Goal: Task Accomplishment & Management: Manage account settings

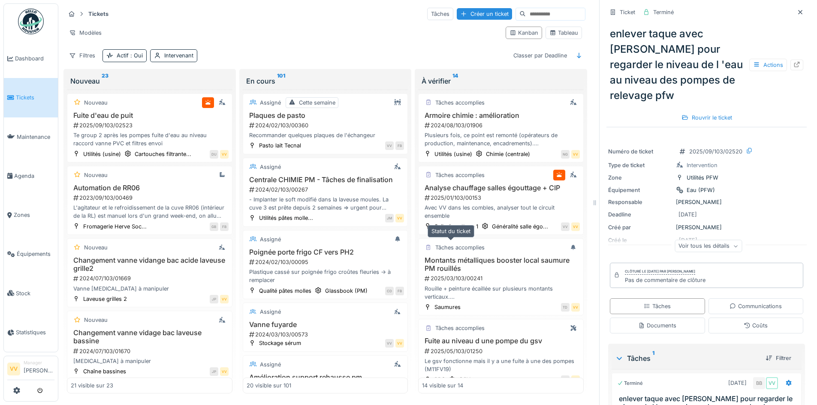
scroll to position [41, 0]
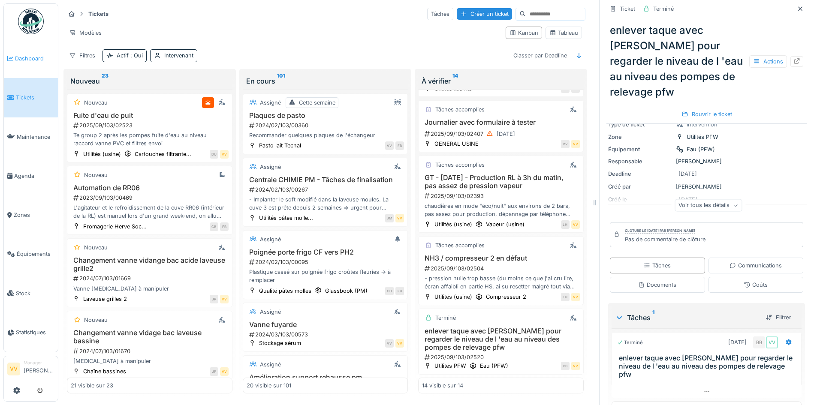
click at [15, 58] on li "Dashboard" at bounding box center [30, 58] width 47 height 8
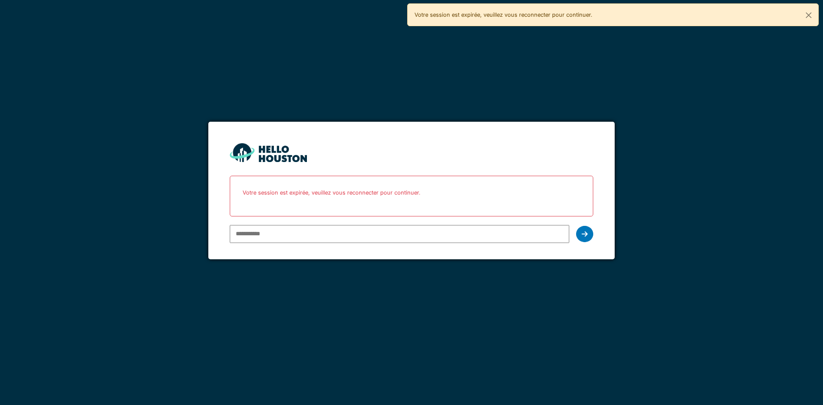
type input "**********"
drag, startPoint x: 0, startPoint y: 0, endPoint x: 369, endPoint y: 235, distance: 437.2
click at [369, 235] on input "**********" at bounding box center [399, 234] width 339 height 18
click at [594, 233] on form "**********" at bounding box center [411, 191] width 406 height 138
click at [590, 234] on form "**********" at bounding box center [411, 191] width 406 height 138
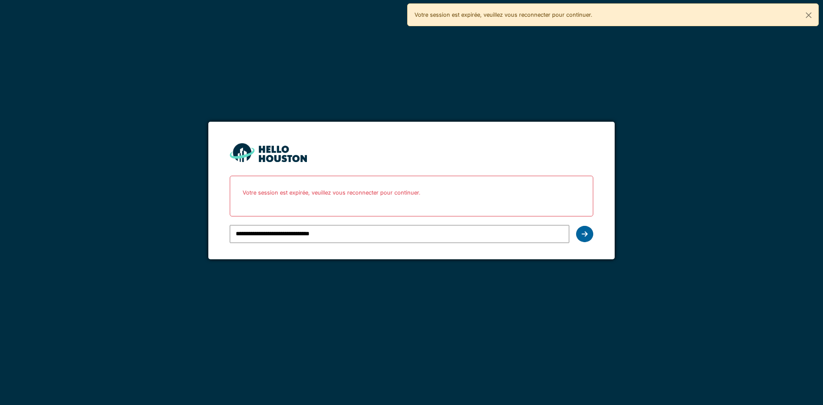
click at [590, 234] on div at bounding box center [584, 234] width 17 height 16
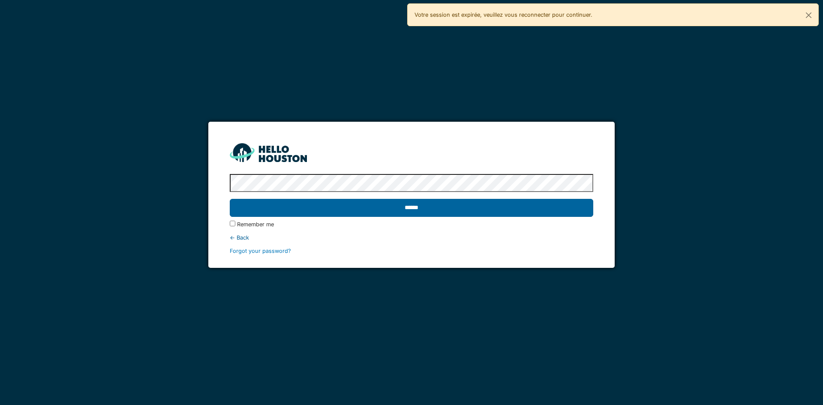
click at [464, 215] on input "******" at bounding box center [411, 208] width 363 height 18
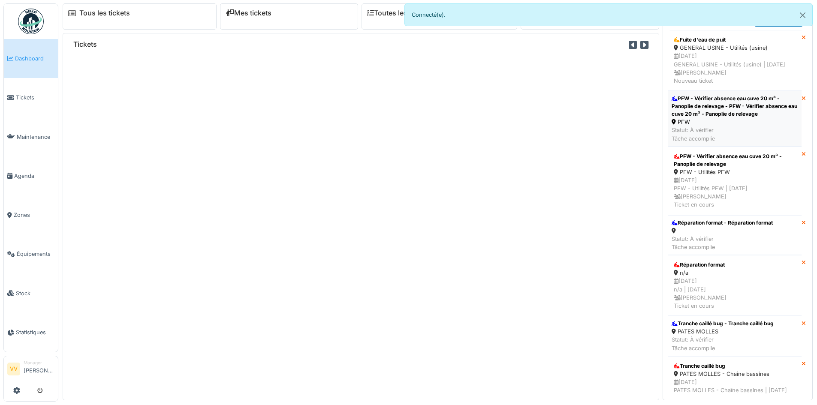
click at [683, 115] on div "PFW - Vérifier absence eau cuve 20 m³ - Panoplie de relevage - PFW - Vérifier a…" at bounding box center [734, 106] width 126 height 23
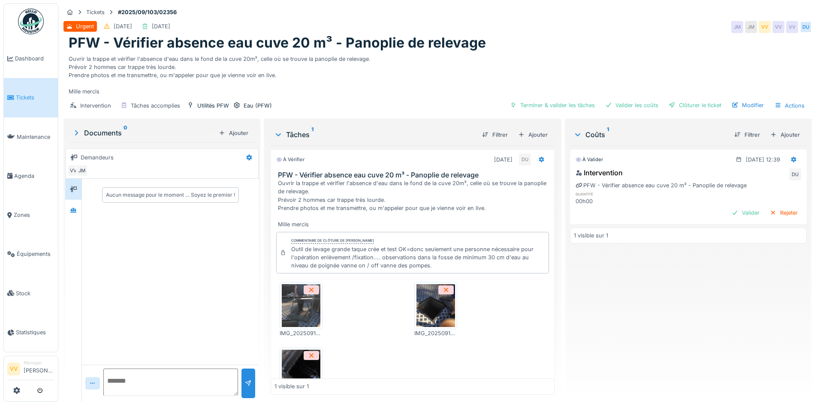
click at [285, 316] on img at bounding box center [301, 305] width 39 height 43
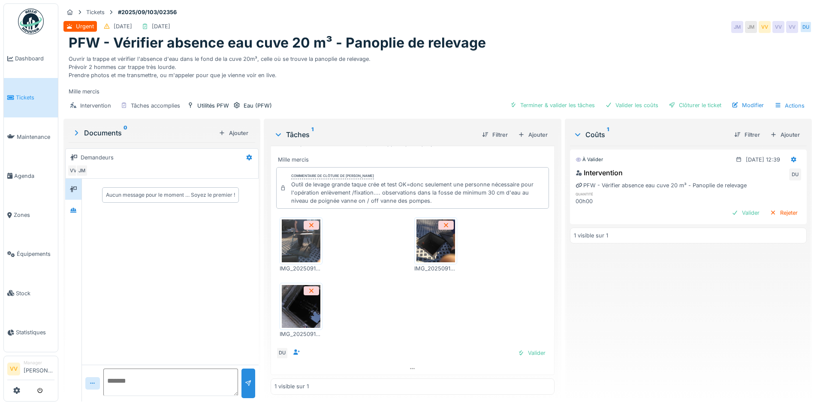
scroll to position [6, 0]
click at [518, 349] on div at bounding box center [521, 353] width 7 height 8
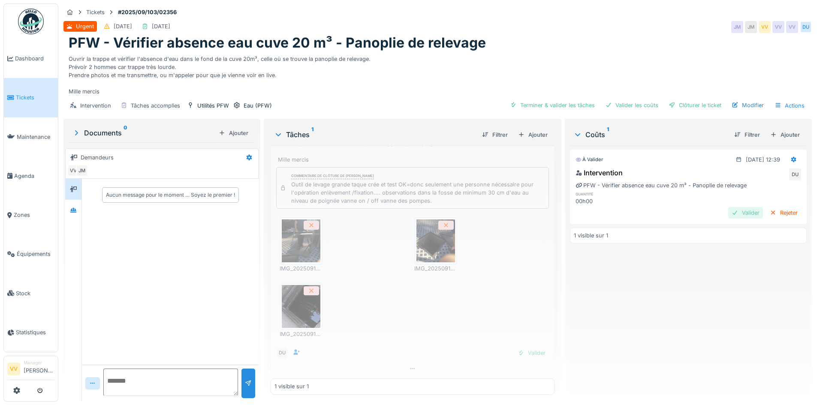
click at [731, 207] on div "Valider" at bounding box center [745, 213] width 35 height 12
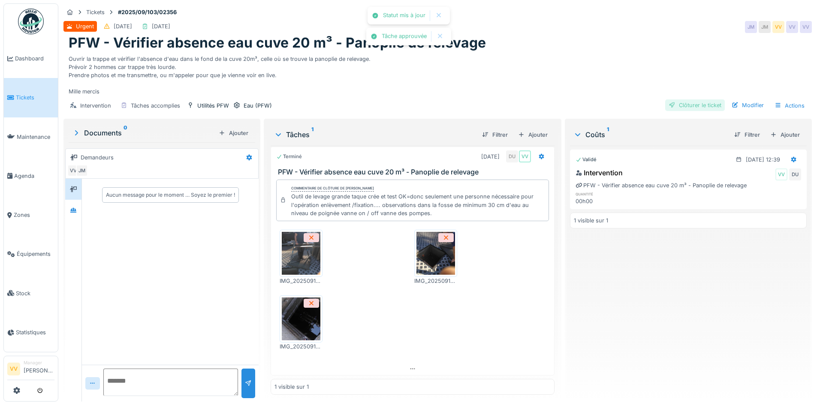
click at [688, 99] on div "Clôturer le ticket" at bounding box center [695, 105] width 60 height 12
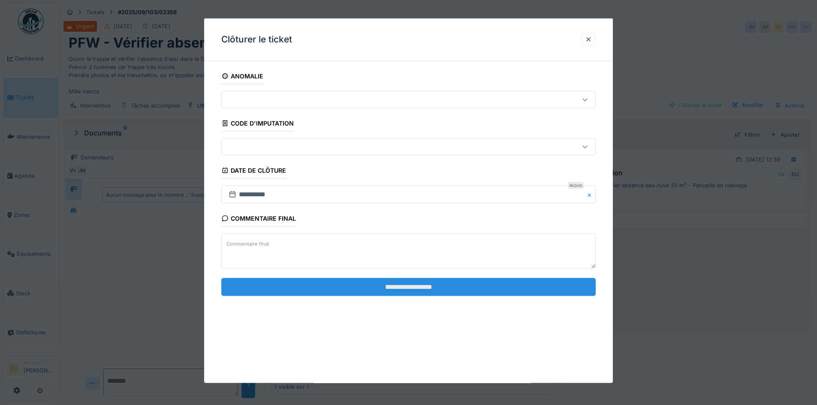
click at [459, 289] on input "**********" at bounding box center [408, 287] width 374 height 18
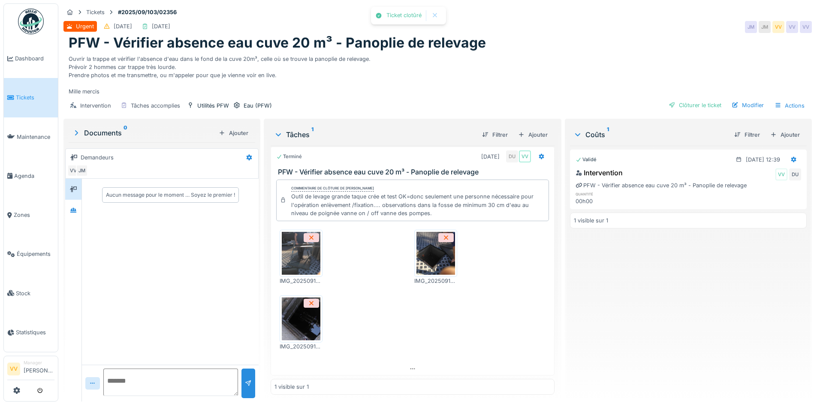
scroll to position [31, 0]
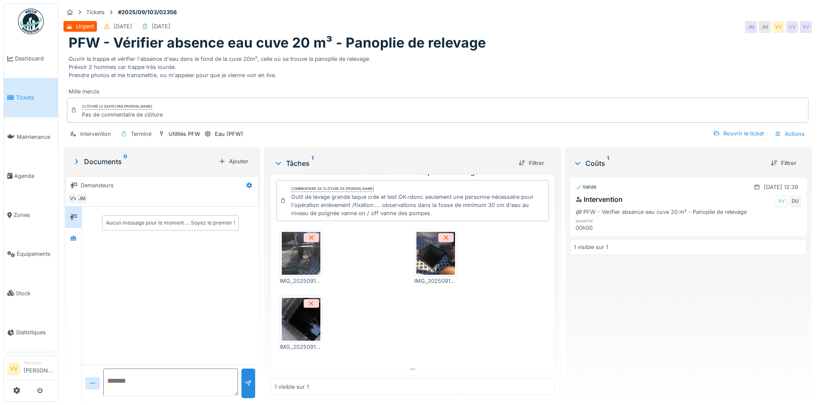
click at [13, 100] on link "Tickets" at bounding box center [31, 97] width 54 height 39
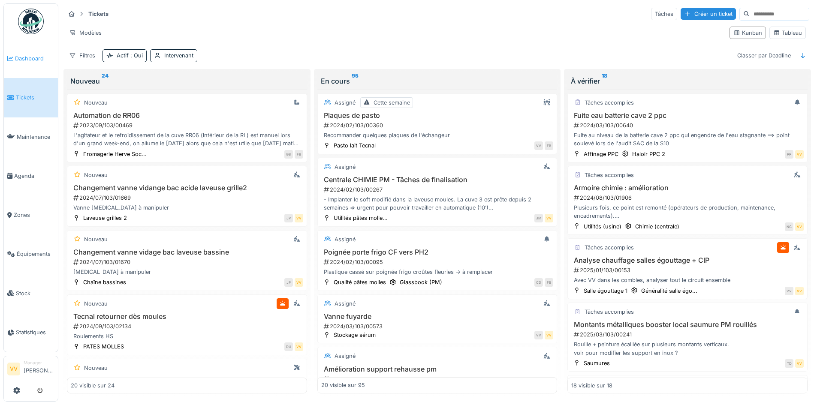
click at [18, 57] on span "Dashboard" at bounding box center [34, 58] width 39 height 8
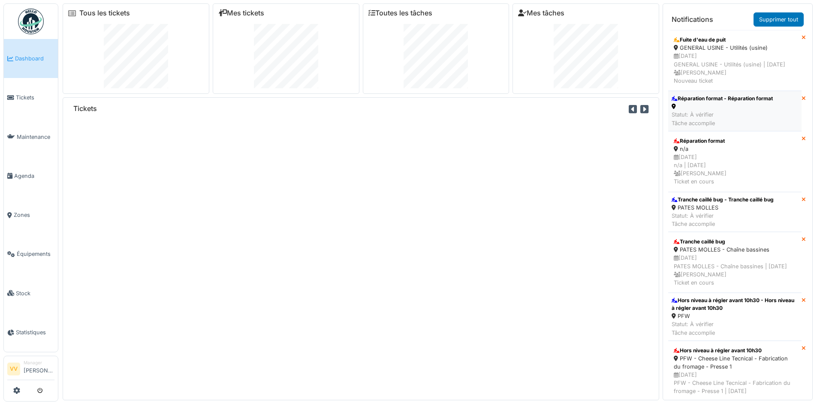
click at [726, 111] on div at bounding box center [721, 106] width 101 height 8
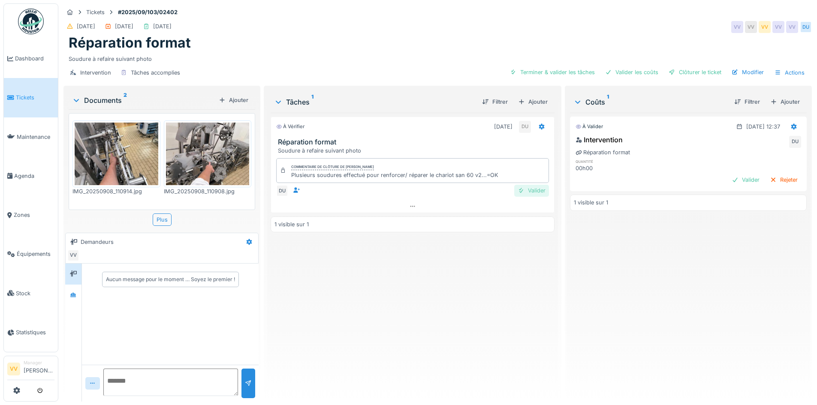
click at [518, 190] on div at bounding box center [521, 191] width 7 height 8
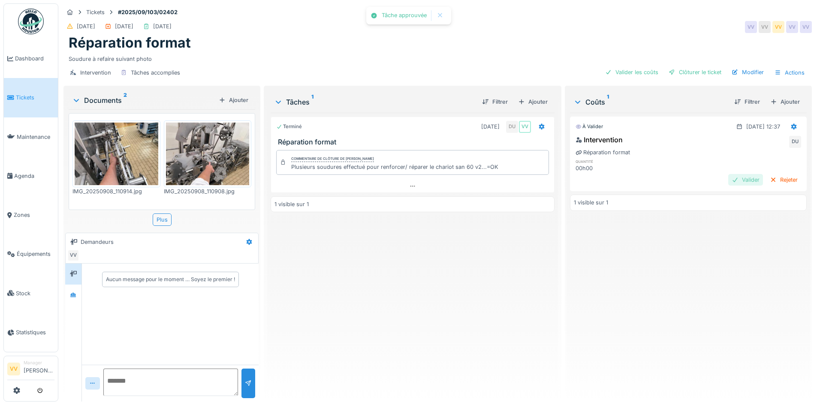
click at [728, 186] on div "Valider" at bounding box center [745, 180] width 35 height 12
click at [679, 72] on div "Clôturer le ticket" at bounding box center [695, 72] width 60 height 12
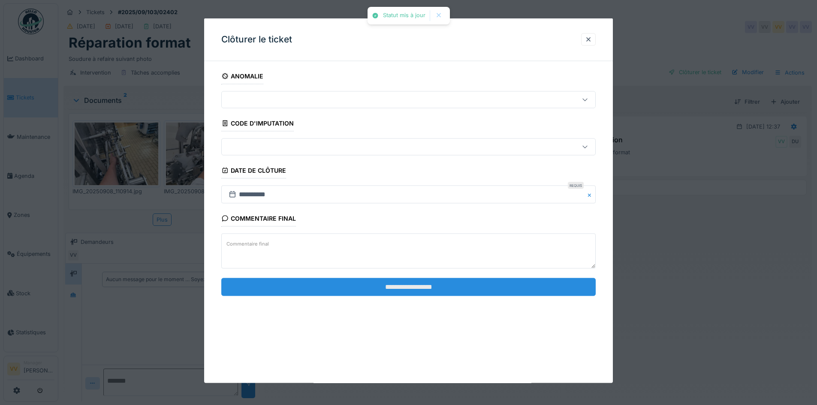
click at [440, 286] on input "**********" at bounding box center [408, 287] width 374 height 18
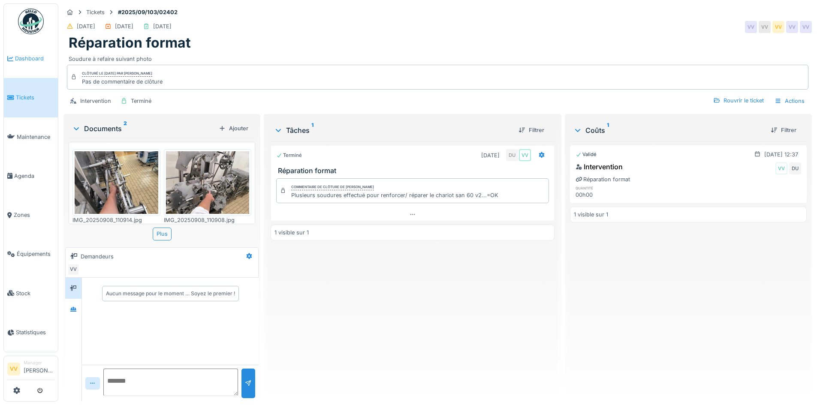
click at [42, 59] on span "Dashboard" at bounding box center [34, 58] width 39 height 8
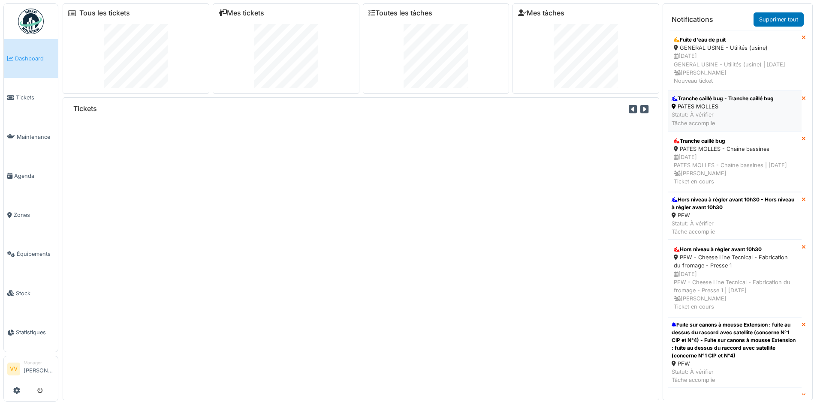
click at [717, 111] on div "PATES MOLLES" at bounding box center [722, 106] width 102 height 8
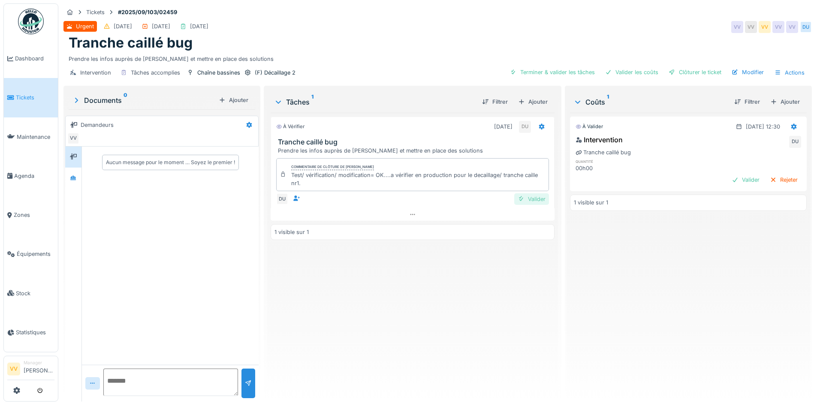
click at [521, 204] on div "Valider" at bounding box center [531, 199] width 35 height 12
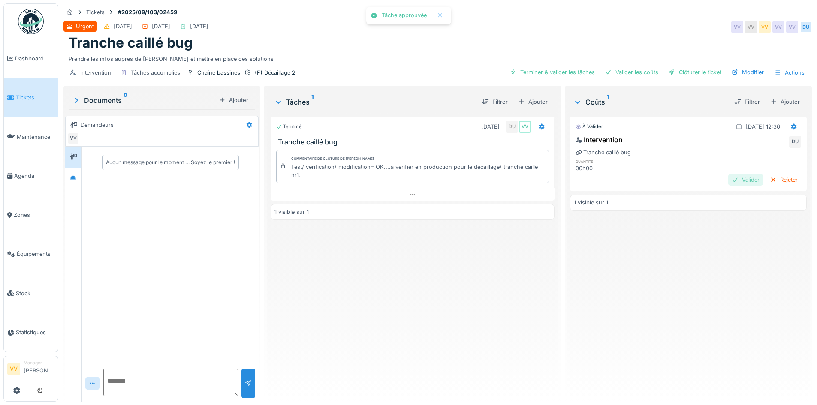
click at [734, 181] on div "Valider" at bounding box center [745, 180] width 35 height 12
click at [688, 75] on div "Clôturer le ticket" at bounding box center [695, 72] width 60 height 12
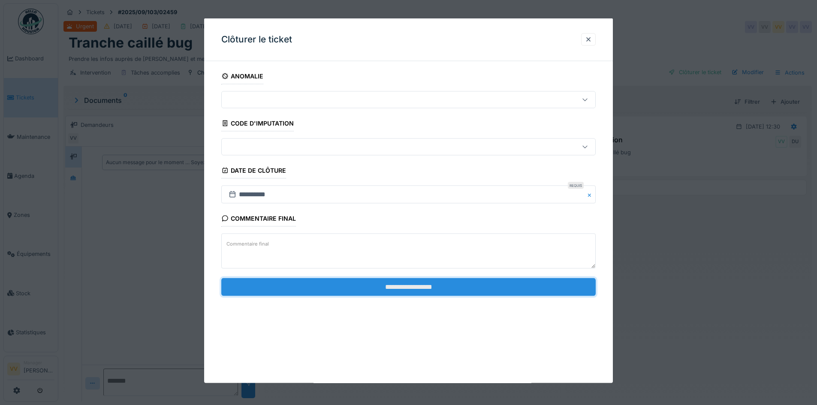
click at [426, 285] on input "**********" at bounding box center [408, 287] width 374 height 18
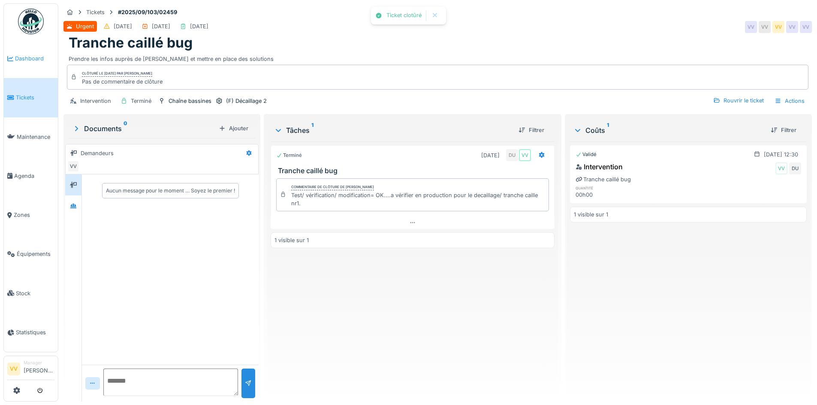
click at [23, 53] on link "Dashboard" at bounding box center [31, 58] width 54 height 39
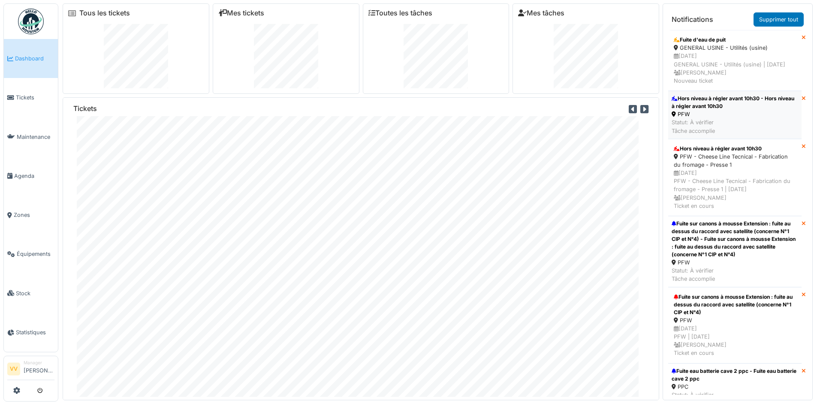
click at [691, 118] on div "PFW" at bounding box center [734, 114] width 126 height 8
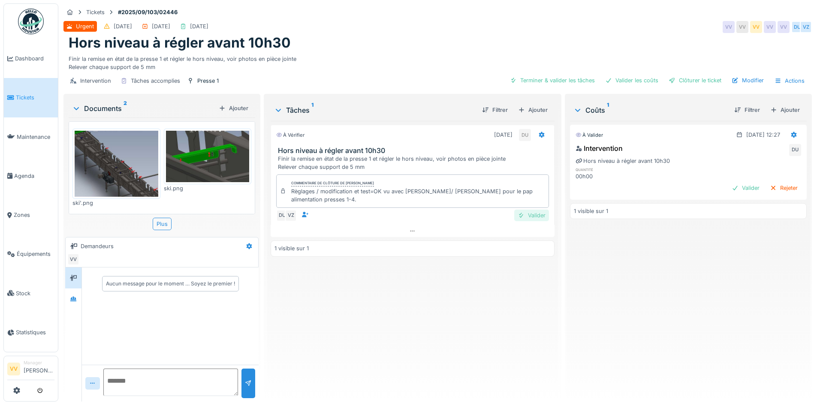
click at [521, 210] on div "Valider" at bounding box center [531, 216] width 35 height 12
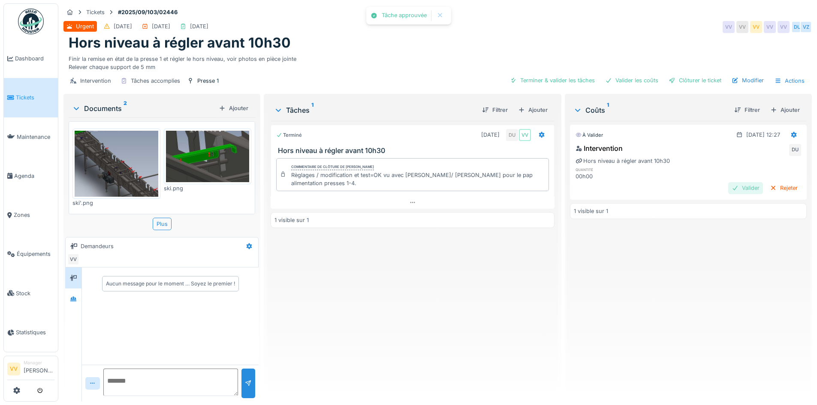
click at [729, 189] on div "Valider" at bounding box center [745, 188] width 35 height 12
click at [690, 79] on div "Clôturer le ticket" at bounding box center [695, 81] width 60 height 12
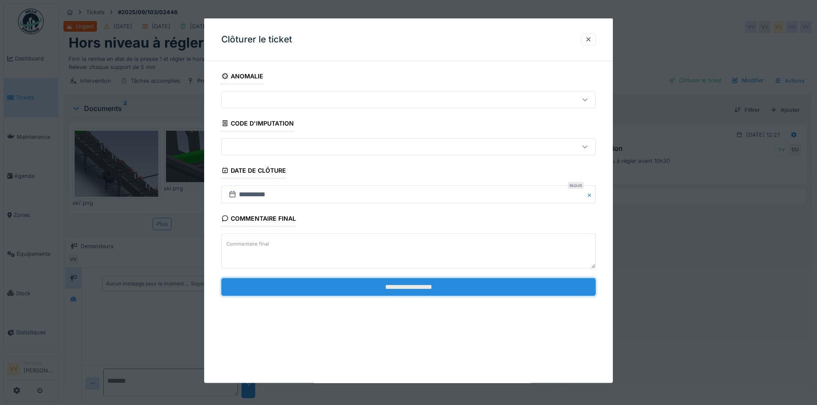
click at [405, 283] on input "**********" at bounding box center [408, 287] width 374 height 18
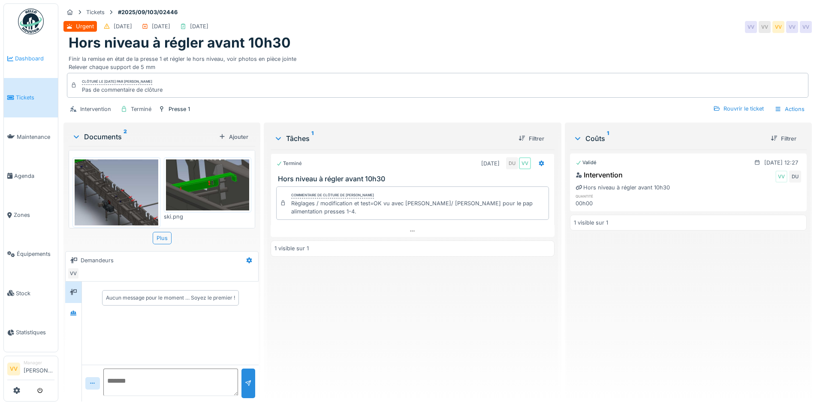
click at [30, 58] on span "Dashboard" at bounding box center [34, 58] width 39 height 8
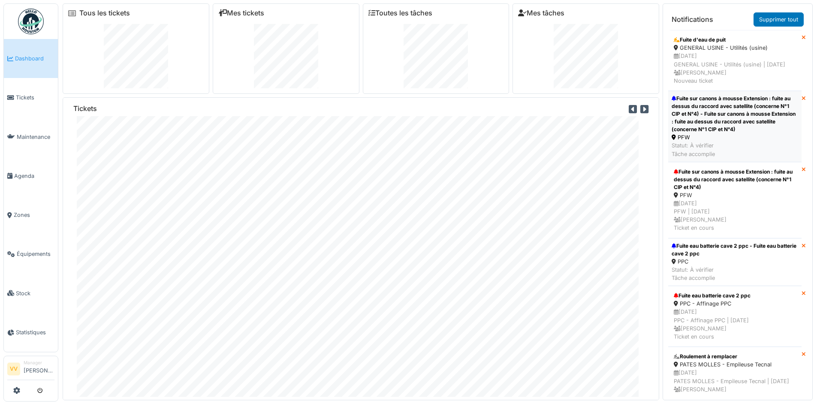
click at [704, 123] on div "Fuite sur canons à mousse Extension : fuite au dessus du raccord avec satellite…" at bounding box center [734, 114] width 126 height 39
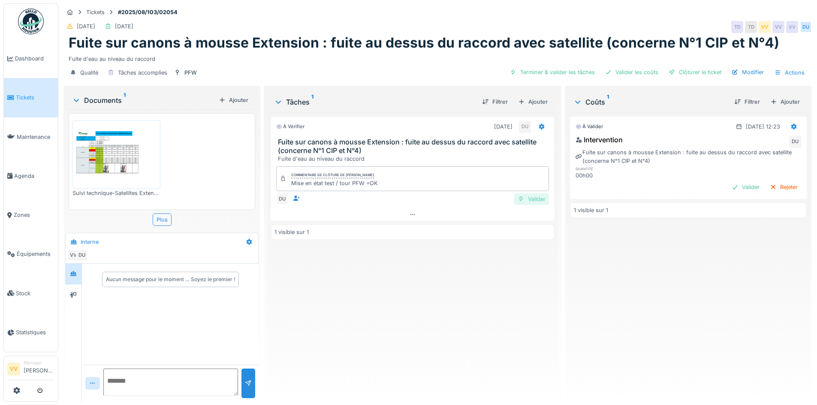
click at [525, 199] on div "Valider" at bounding box center [531, 199] width 35 height 12
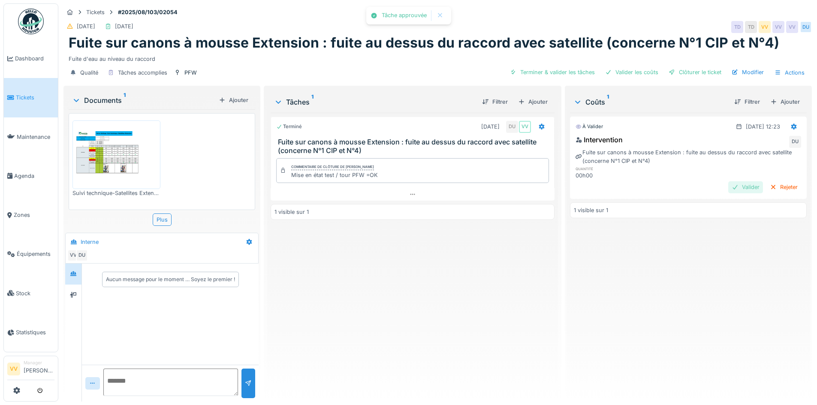
click at [728, 185] on div "Valider" at bounding box center [745, 187] width 35 height 12
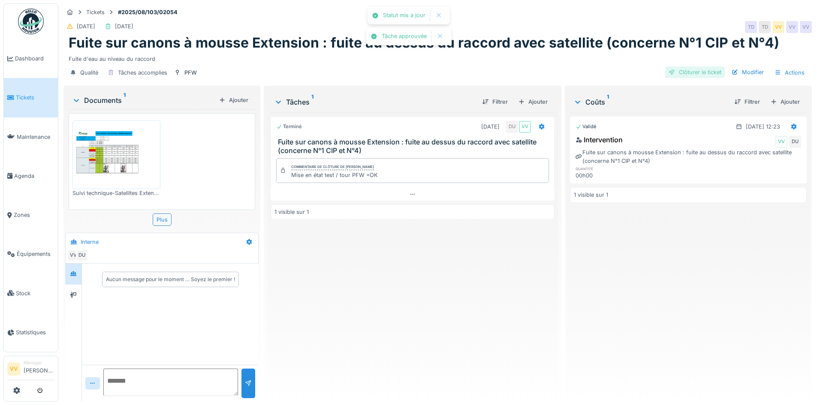
click at [671, 68] on div "Clôturer le ticket" at bounding box center [695, 72] width 60 height 12
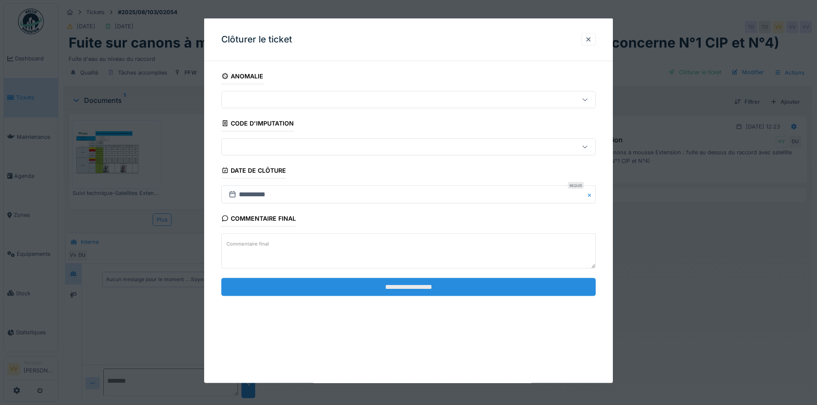
click at [412, 283] on input "**********" at bounding box center [408, 287] width 374 height 18
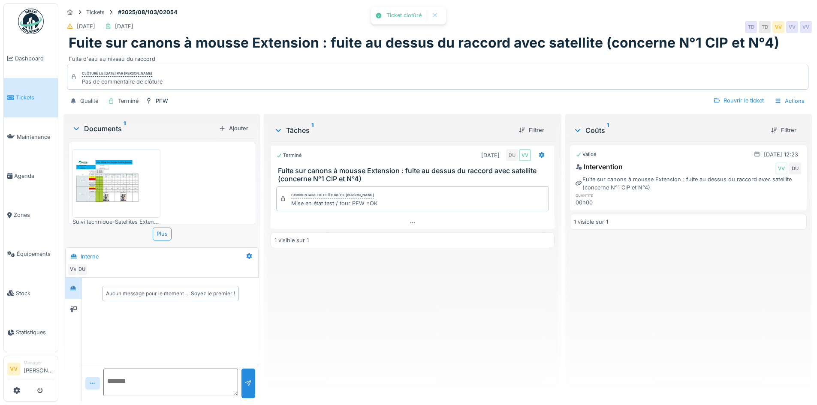
click at [14, 98] on li "Tickets" at bounding box center [30, 97] width 47 height 8
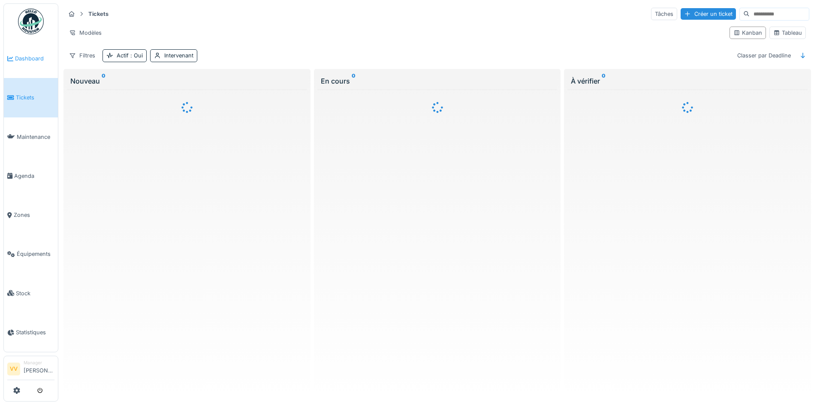
click at [10, 59] on icon at bounding box center [10, 59] width 6 height 6
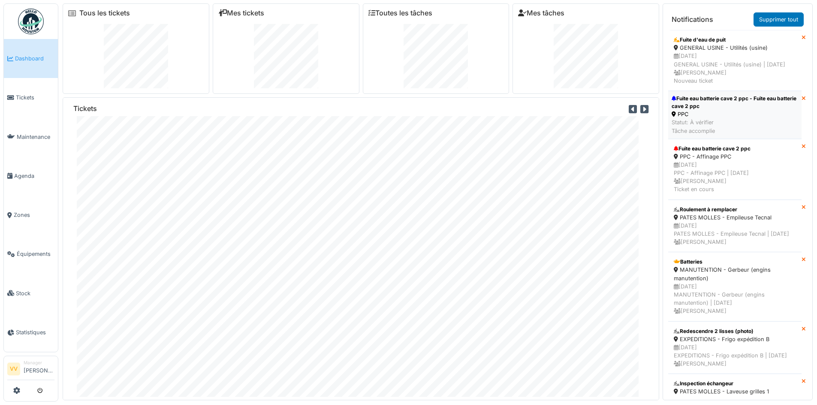
click at [696, 102] on li "Fuite eau batterie cave 2 ppc - Fuite eau batterie cave 2 ppc PPC Statut: À vér…" at bounding box center [734, 115] width 133 height 48
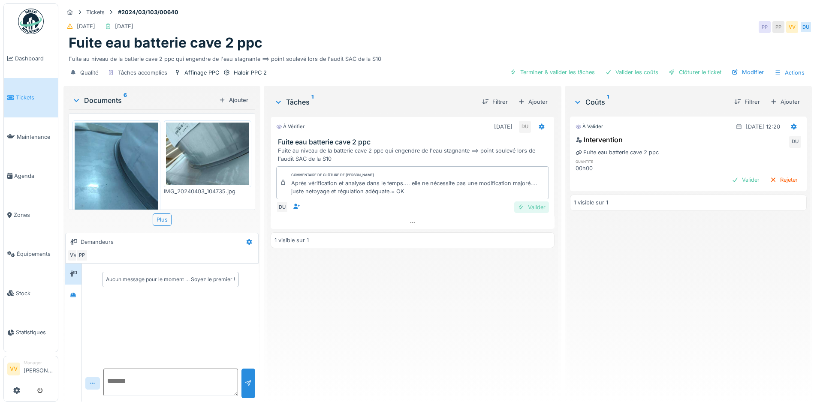
click at [536, 208] on div "Valider" at bounding box center [531, 208] width 35 height 12
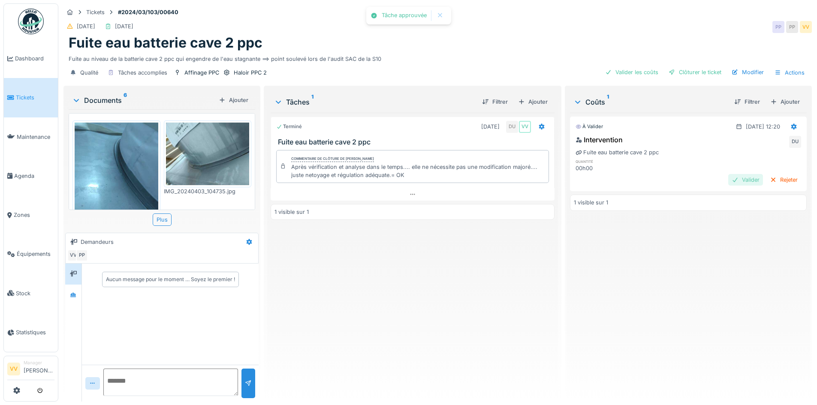
click at [728, 180] on div "Valider" at bounding box center [745, 180] width 35 height 12
click at [689, 73] on div "Clôturer le ticket" at bounding box center [695, 72] width 60 height 12
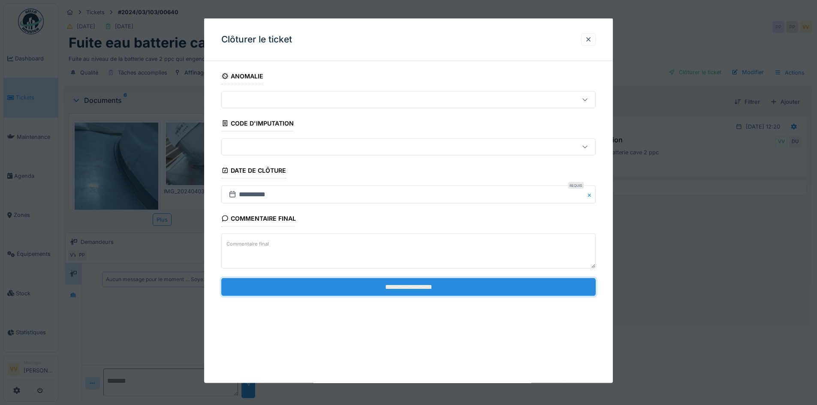
click at [400, 287] on input "**********" at bounding box center [408, 287] width 374 height 18
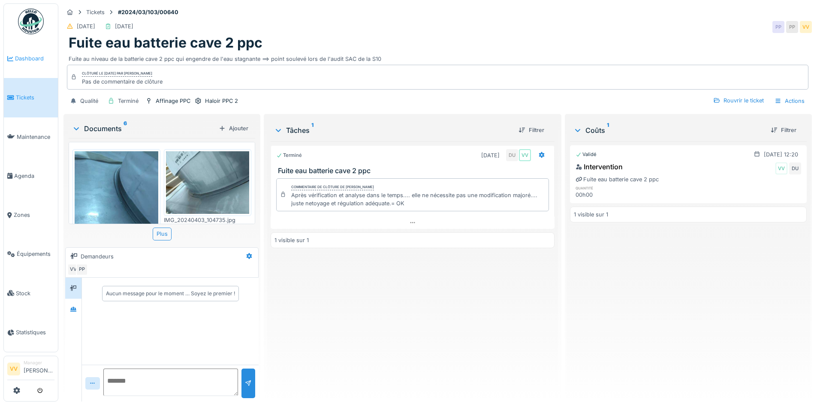
click at [26, 55] on span "Dashboard" at bounding box center [34, 58] width 39 height 8
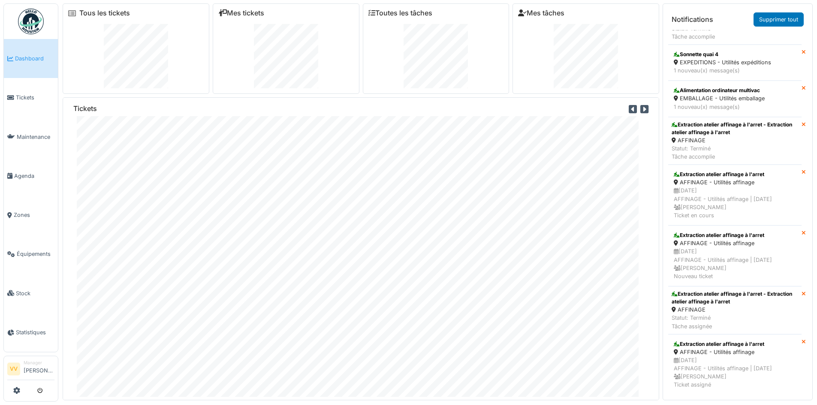
scroll to position [2637, 0]
click at [26, 57] on span "Dashboard" at bounding box center [34, 58] width 39 height 8
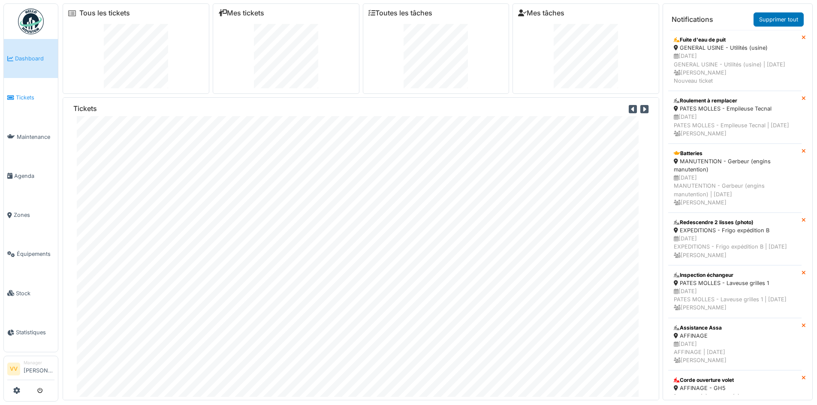
click at [20, 99] on span "Tickets" at bounding box center [35, 97] width 39 height 8
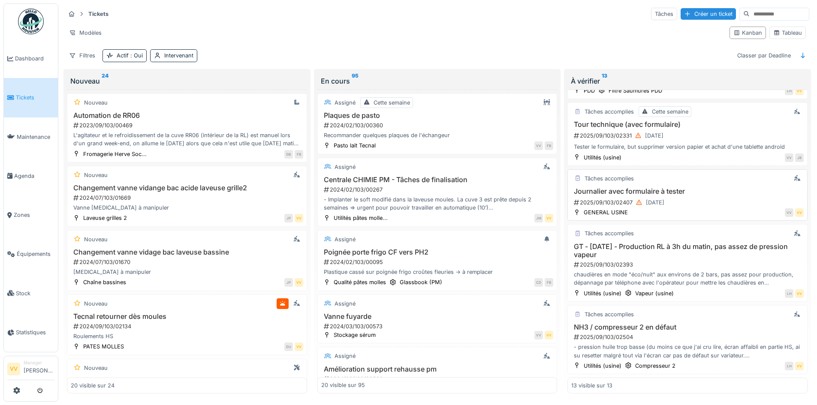
scroll to position [5, 0]
click at [682, 255] on div "GT - 8/9/25 - Production RL à 3h du matin, pas assez de pression vapeur 2025/09…" at bounding box center [687, 265] width 232 height 45
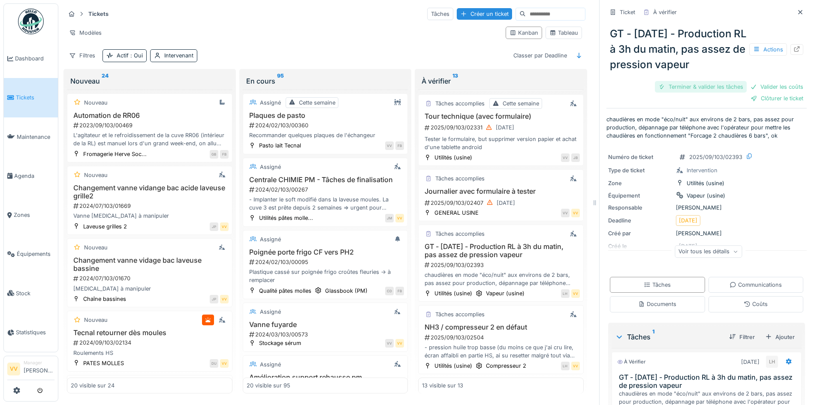
click at [704, 81] on div "Terminer & valider les tâches" at bounding box center [701, 87] width 92 height 12
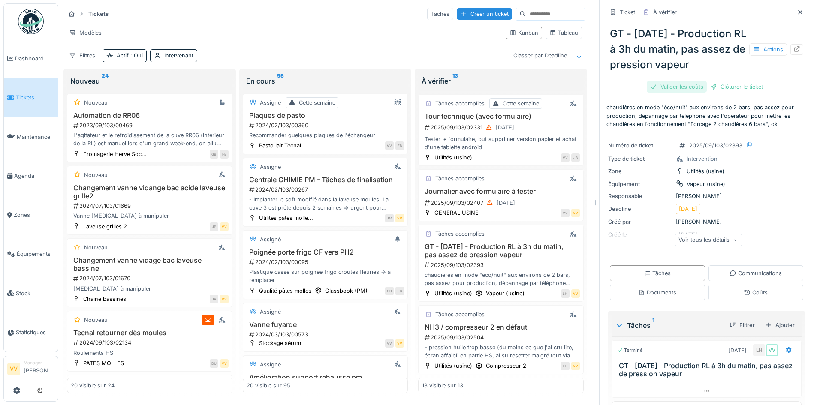
click at [671, 81] on div "Valider les coûts" at bounding box center [677, 87] width 60 height 12
click at [682, 81] on div "Clôturer le ticket" at bounding box center [707, 87] width 60 height 12
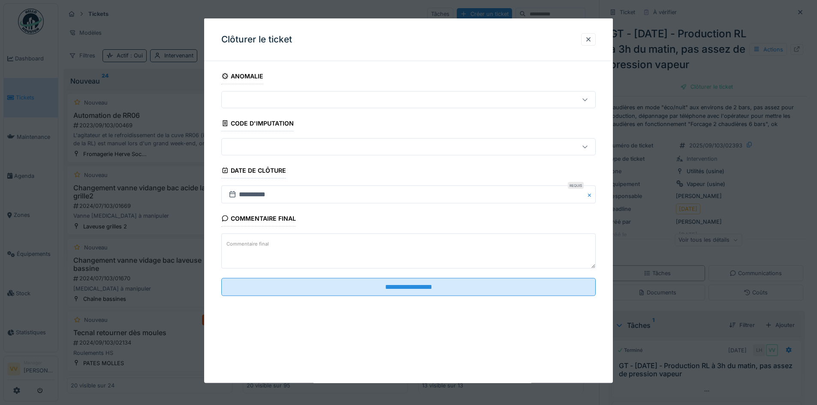
click at [388, 236] on textarea "Commentaire final" at bounding box center [408, 251] width 374 height 35
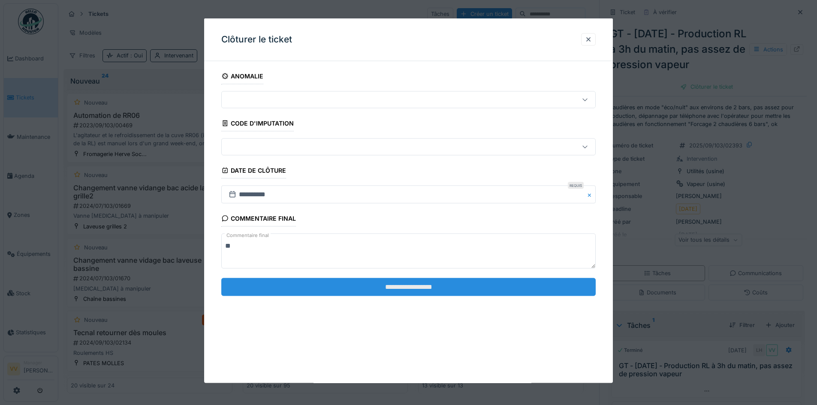
type textarea "**"
click at [414, 286] on input "**********" at bounding box center [408, 287] width 374 height 18
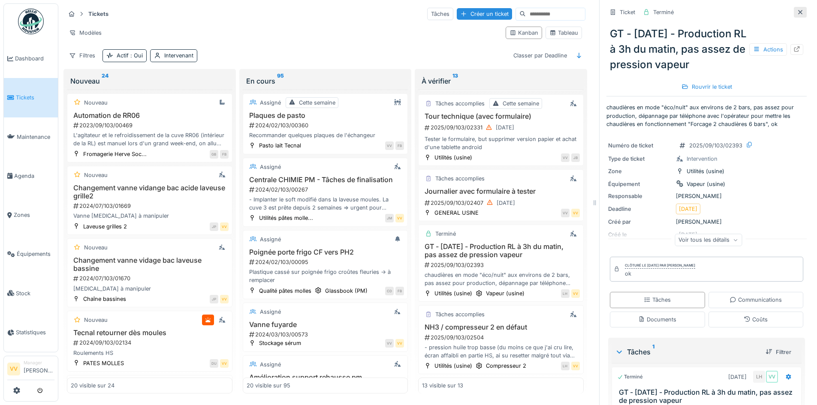
click at [797, 9] on icon at bounding box center [800, 12] width 7 height 6
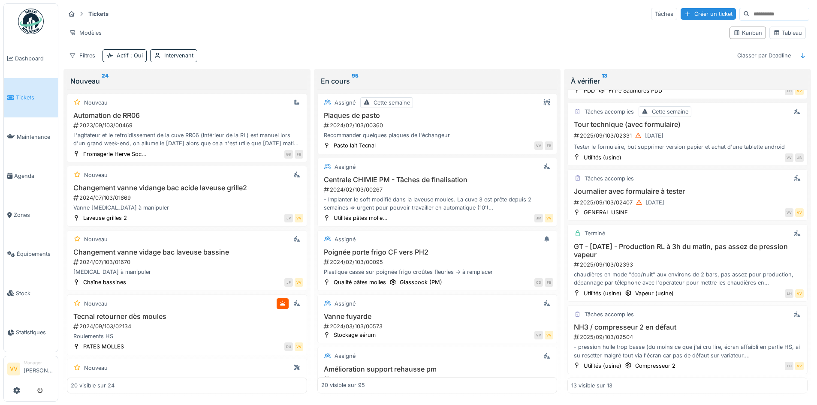
scroll to position [596, 0]
click at [23, 96] on span "Tickets" at bounding box center [35, 97] width 39 height 8
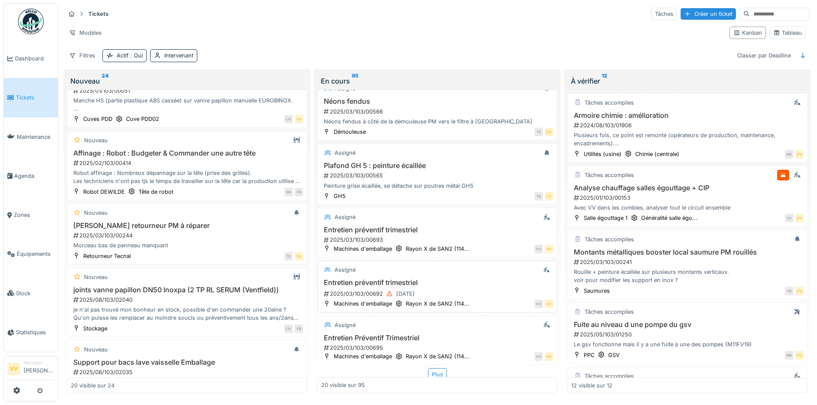
scroll to position [1044, 0]
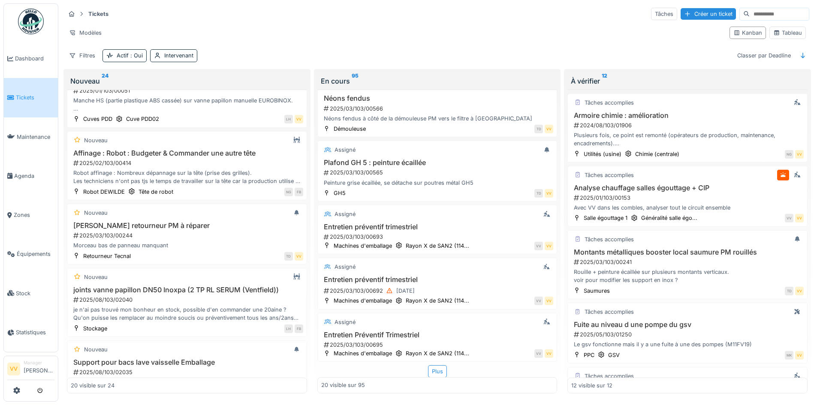
click at [9, 95] on icon at bounding box center [10, 98] width 7 height 6
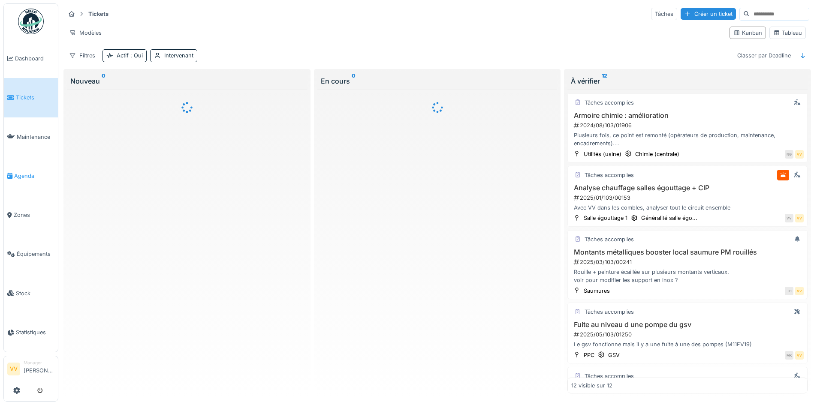
click at [37, 172] on span "Agenda" at bounding box center [34, 176] width 40 height 8
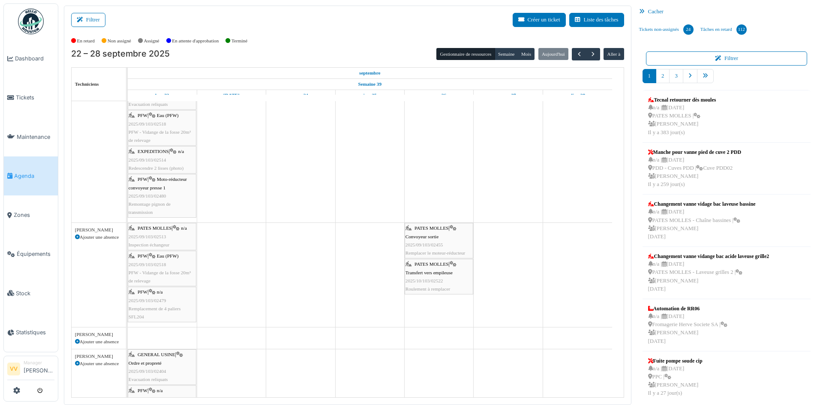
scroll to position [86, 0]
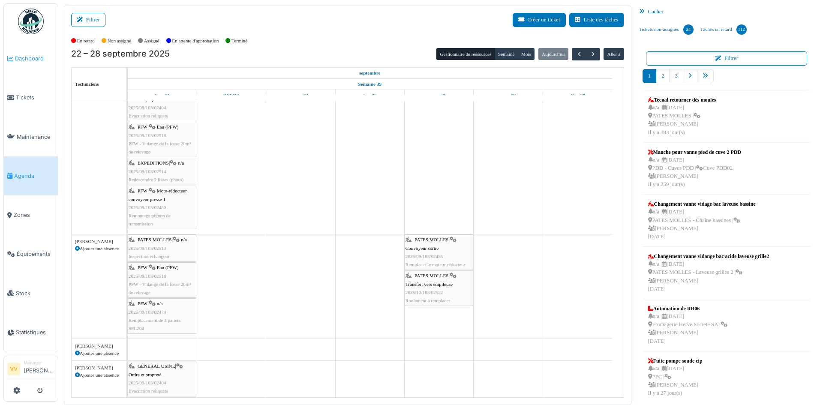
click at [31, 53] on link "Dashboard" at bounding box center [31, 58] width 54 height 39
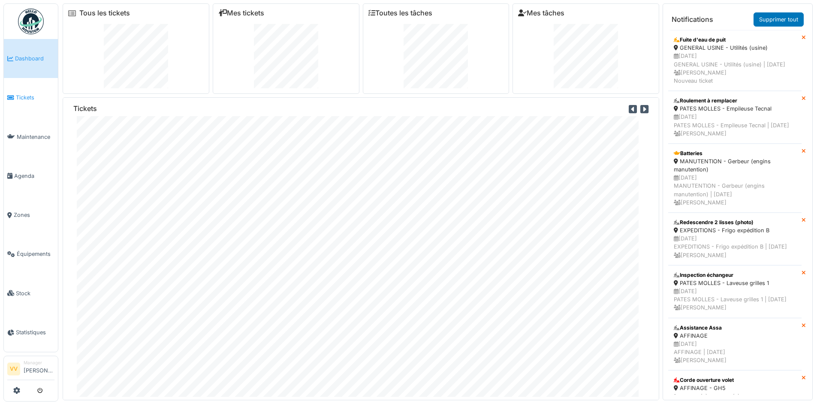
click at [28, 99] on span "Tickets" at bounding box center [35, 97] width 39 height 8
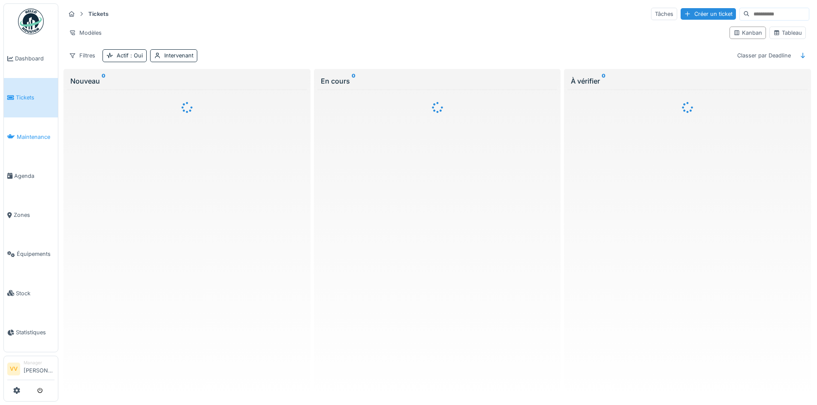
click at [43, 135] on span "Maintenance" at bounding box center [36, 137] width 38 height 8
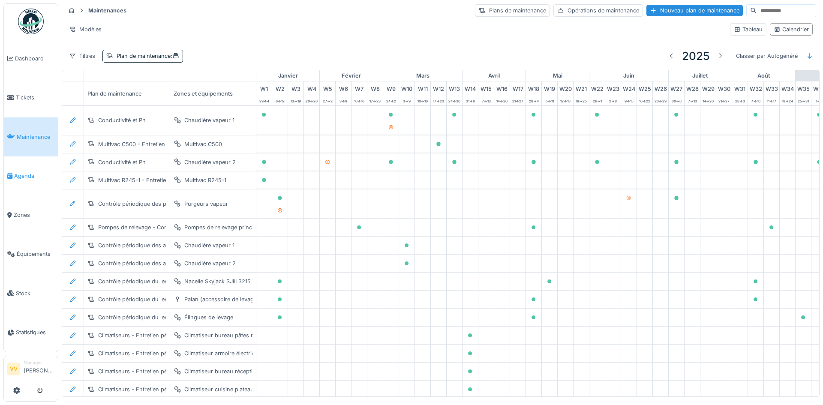
click at [23, 172] on span "Agenda" at bounding box center [34, 176] width 40 height 8
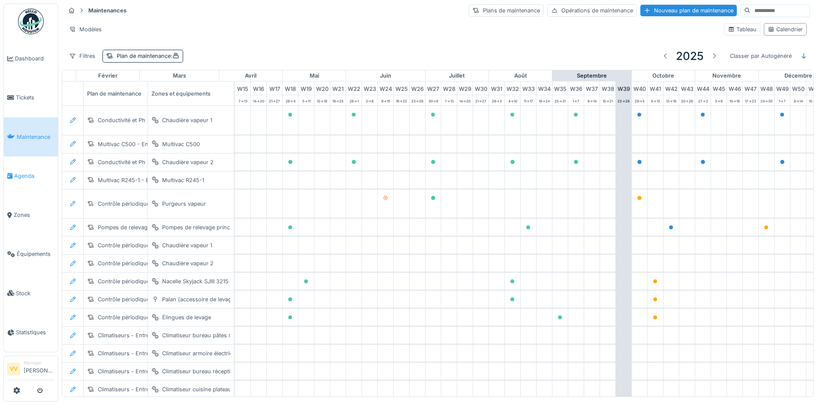
scroll to position [0, 281]
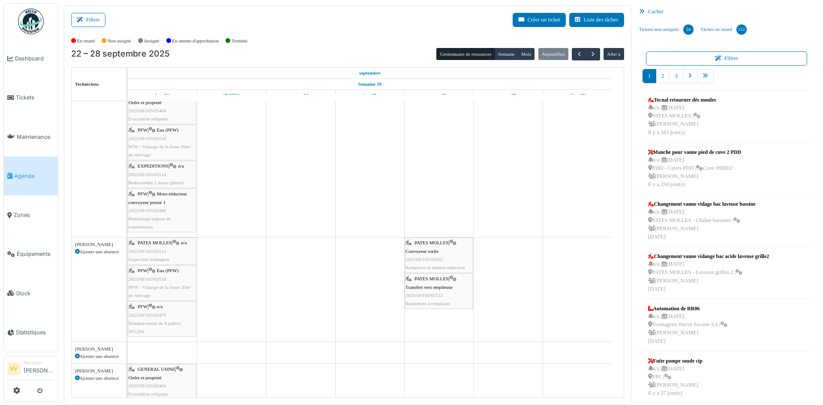
scroll to position [86, 0]
click at [168, 210] on div "PFW | Moto-réducteur convoyeur presse 1 2025/09/103/02480 Remontage pignon de t…" at bounding box center [162, 207] width 67 height 41
click at [174, 192] on span "Moto-réducteur convoyeur presse 1" at bounding box center [158, 194] width 58 height 13
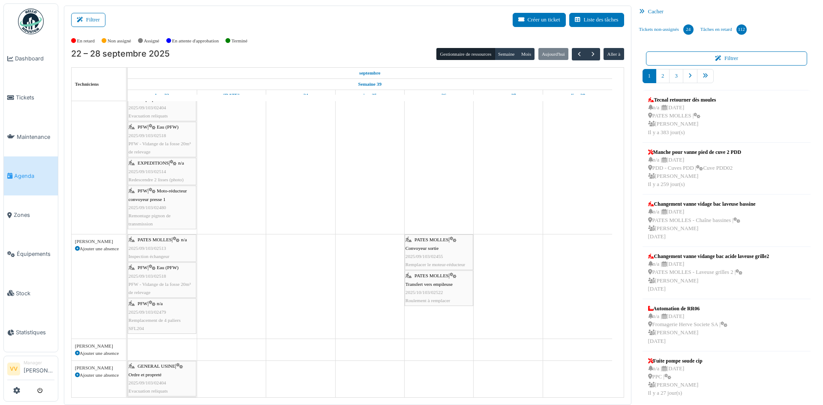
click at [162, 211] on div "PFW | Moto-réducteur convoyeur presse 1 2025/09/103/02480 Remontage pignon de t…" at bounding box center [162, 207] width 67 height 41
click at [31, 96] on span "Tickets" at bounding box center [35, 97] width 39 height 8
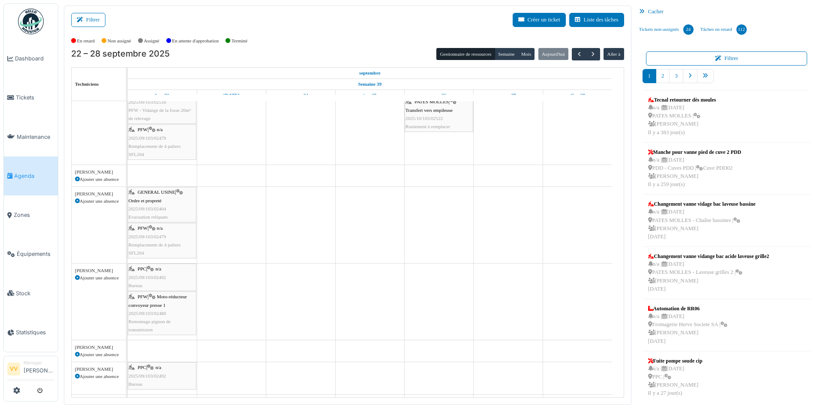
scroll to position [308, 0]
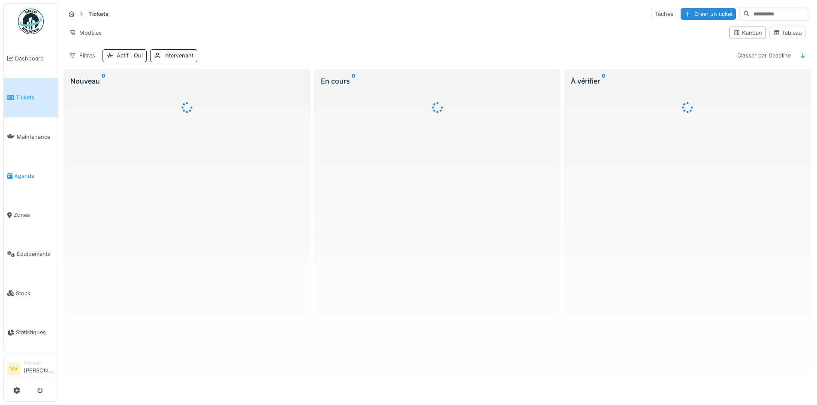
click at [29, 175] on span "Agenda" at bounding box center [34, 176] width 40 height 8
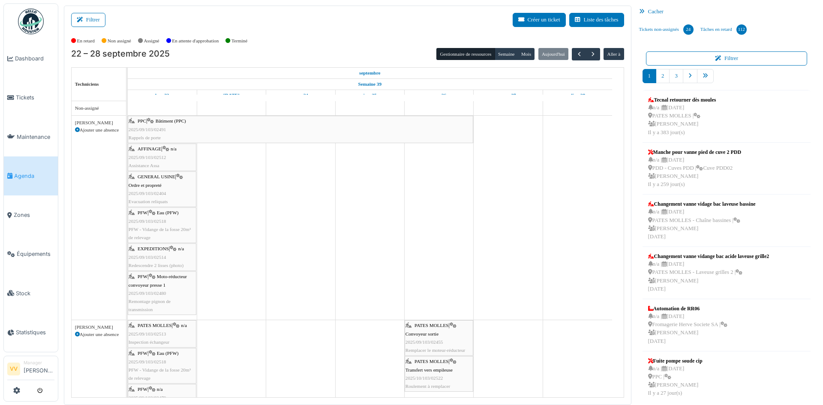
click at [152, 298] on div "PFW | Moto-réducteur convoyeur presse 1 2025/09/103/02480 Remontage pignon de t…" at bounding box center [162, 293] width 67 height 41
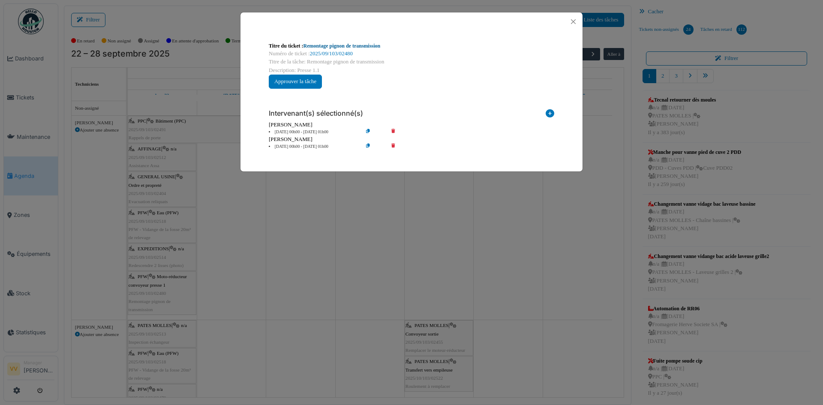
click at [352, 45] on link "Remontage pignon de transmission" at bounding box center [342, 46] width 77 height 6
click at [573, 20] on button "Close" at bounding box center [574, 22] width 12 height 12
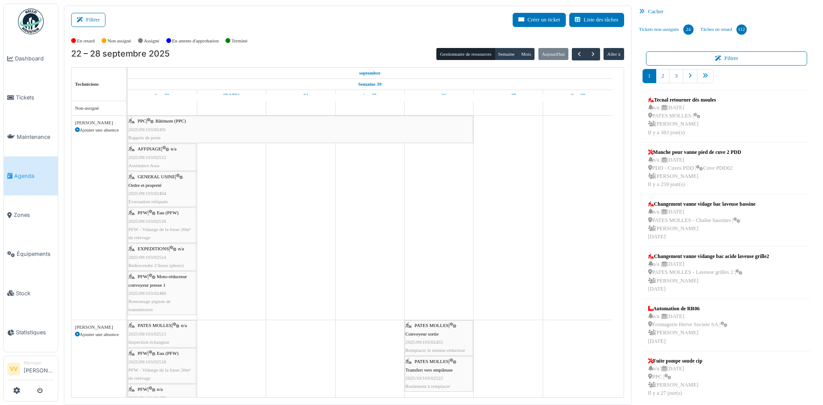
drag, startPoint x: 28, startPoint y: 54, endPoint x: 45, endPoint y: 32, distance: 28.2
click at [28, 54] on span "Dashboard" at bounding box center [34, 58] width 39 height 8
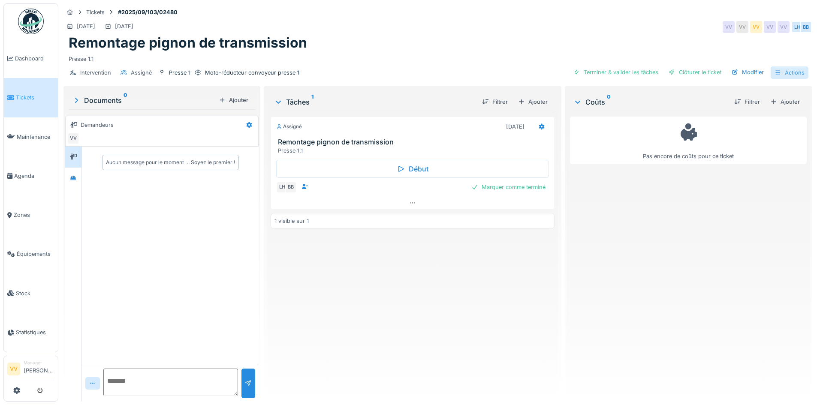
click at [788, 72] on div "Actions" at bounding box center [790, 72] width 38 height 12
click at [737, 72] on div "Modifier" at bounding box center [747, 72] width 39 height 12
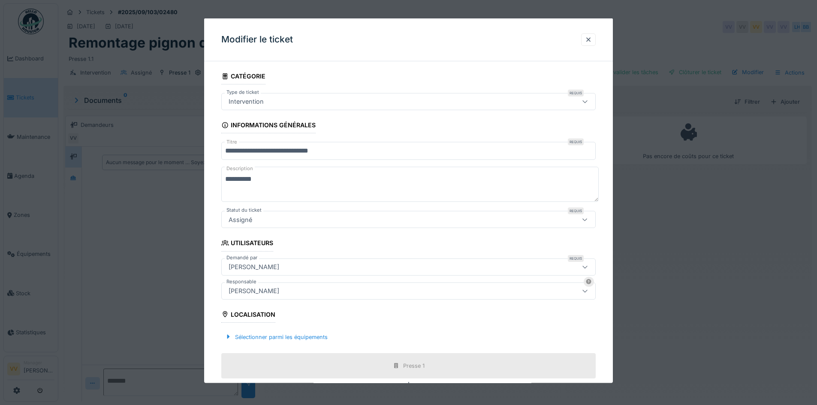
click at [331, 187] on textarea "**********" at bounding box center [409, 184] width 377 height 35
type textarea "*"
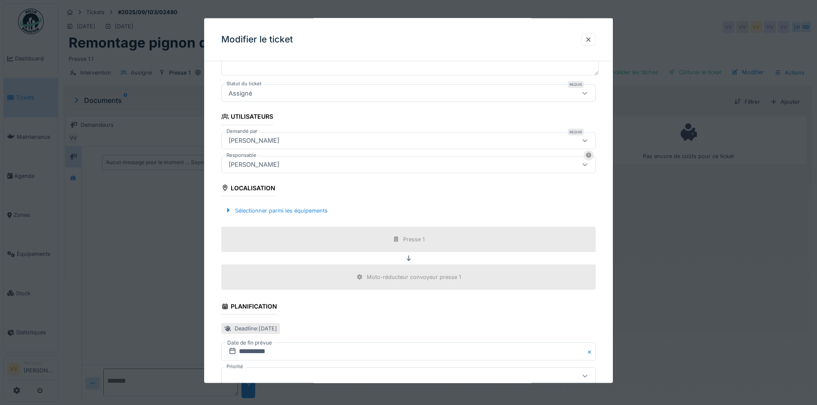
scroll to position [129, 0]
type textarea "**********"
click at [297, 200] on div "Sélectionner parmi les équipements" at bounding box center [408, 208] width 374 height 25
click at [299, 206] on div "Sélectionner parmi les équipements" at bounding box center [276, 208] width 110 height 12
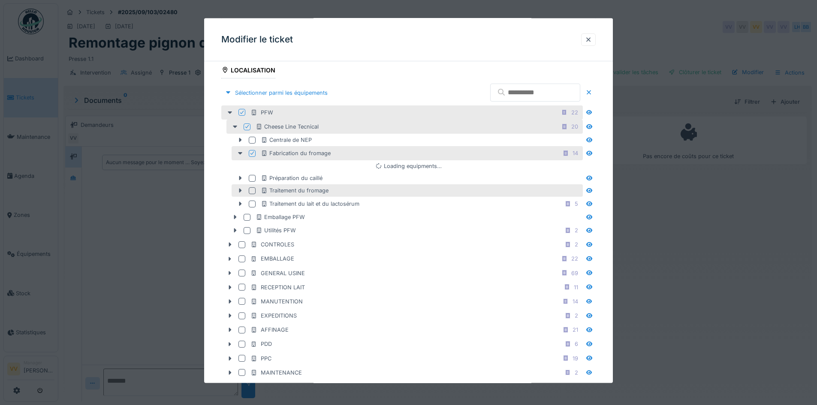
scroll to position [257, 0]
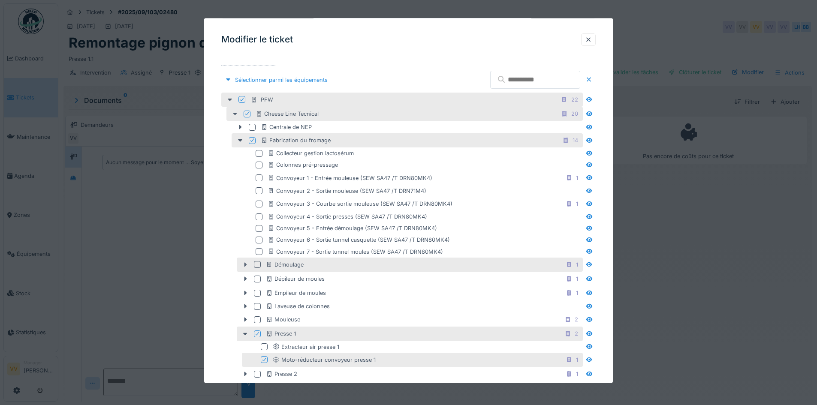
click at [245, 265] on icon at bounding box center [245, 264] width 3 height 4
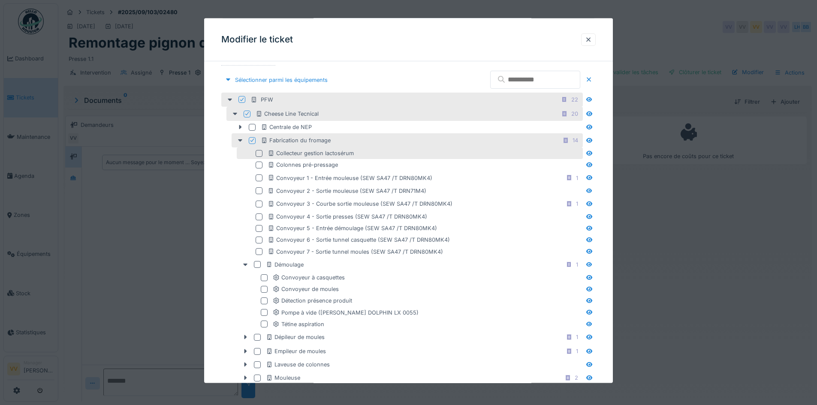
scroll to position [300, 0]
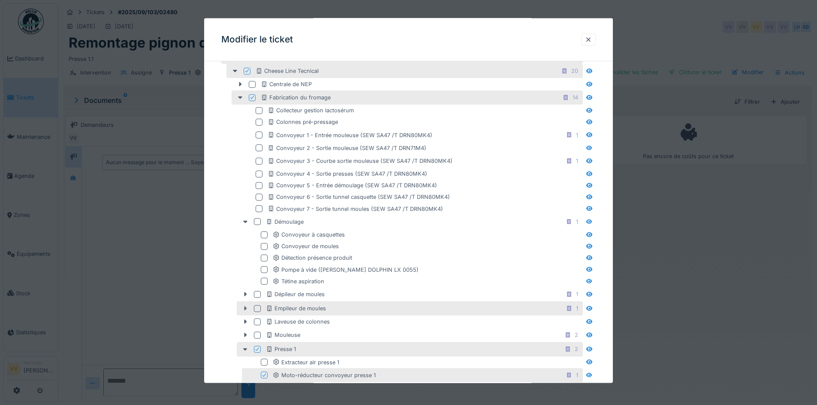
click at [245, 308] on icon at bounding box center [245, 308] width 3 height 4
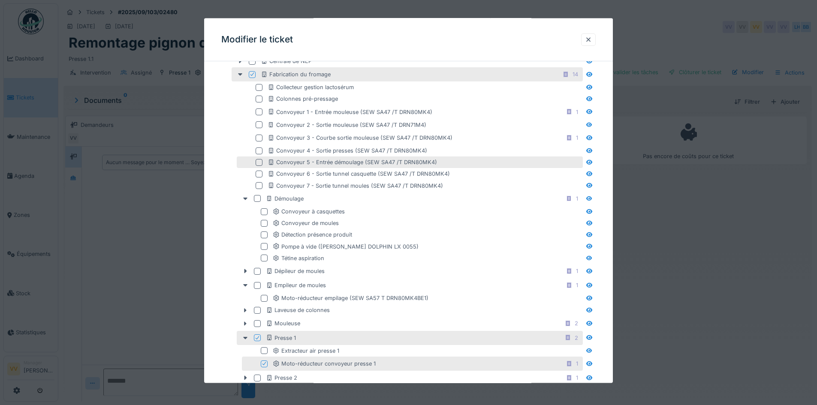
scroll to position [343, 0]
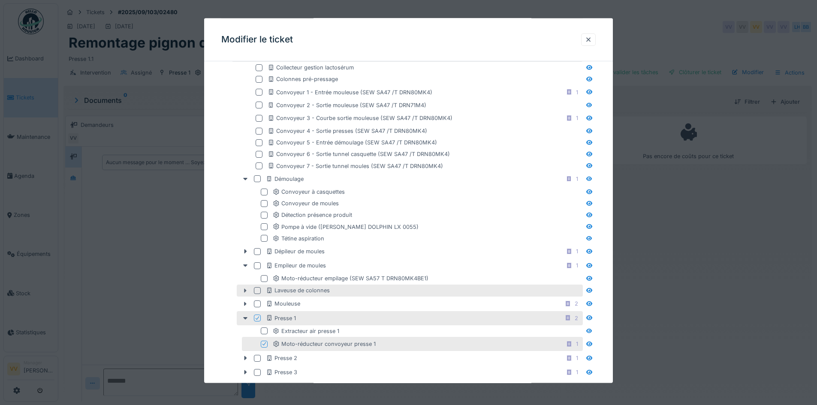
click at [244, 290] on icon at bounding box center [245, 291] width 7 height 6
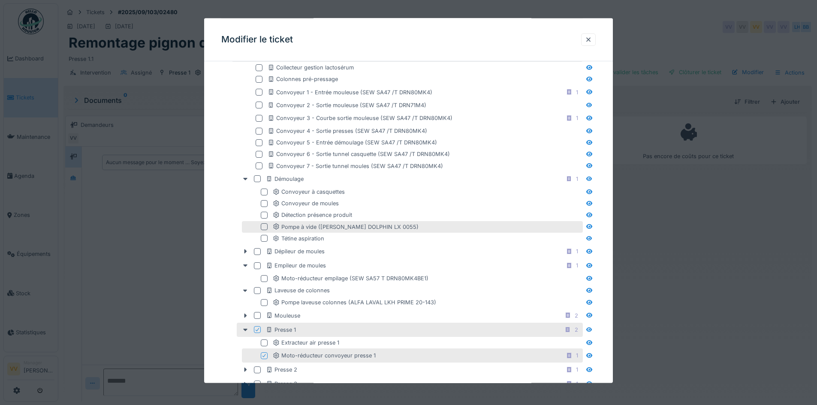
scroll to position [386, 0]
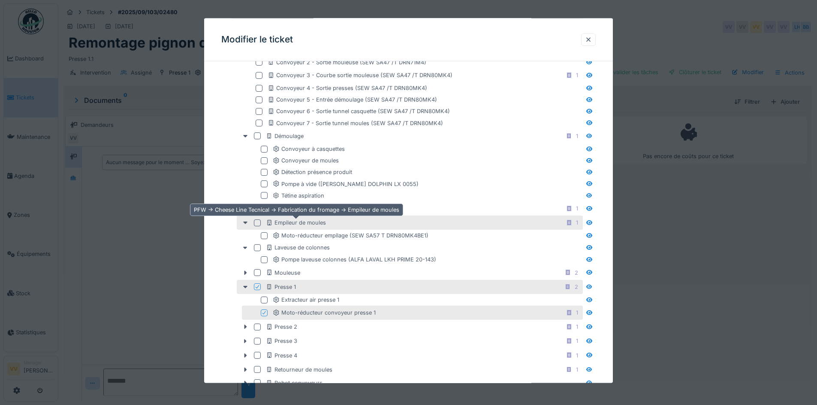
click at [310, 225] on div "Empileur de moules" at bounding box center [296, 223] width 60 height 8
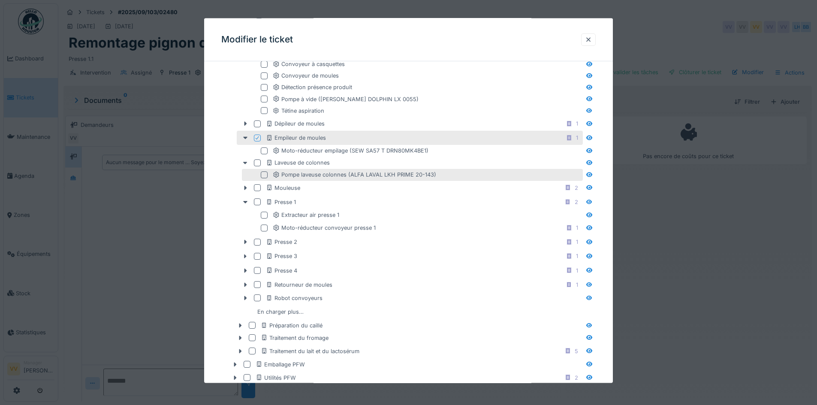
scroll to position [472, 0]
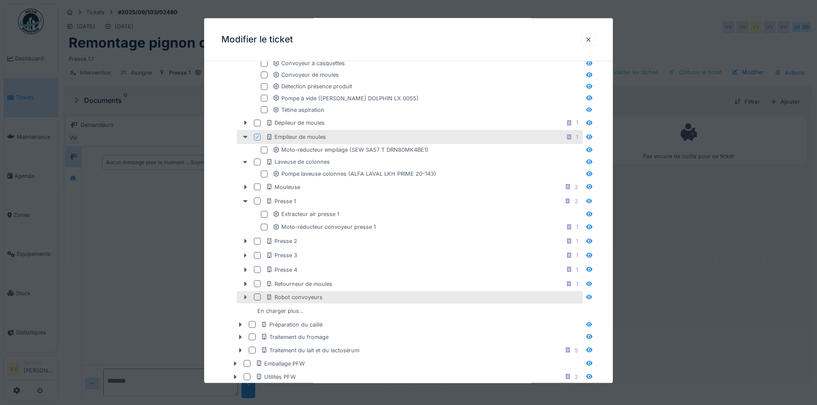
click at [242, 299] on icon at bounding box center [245, 298] width 7 height 6
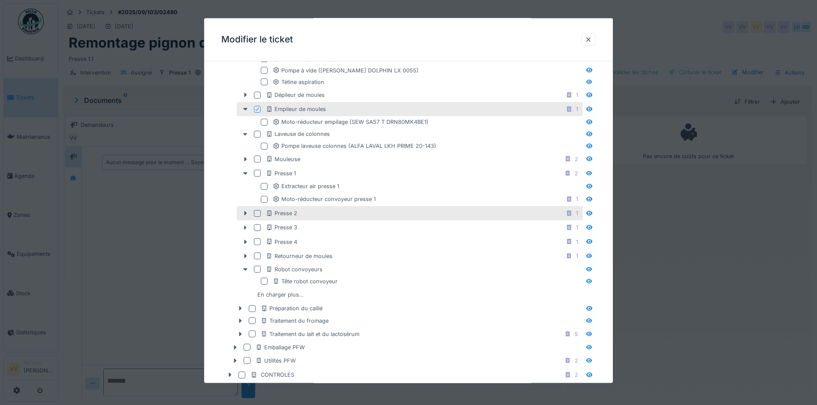
scroll to position [515, 0]
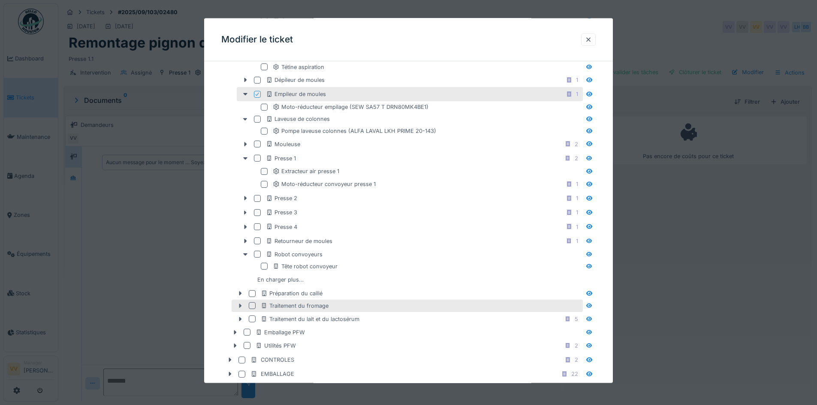
click at [238, 307] on icon at bounding box center [240, 306] width 7 height 6
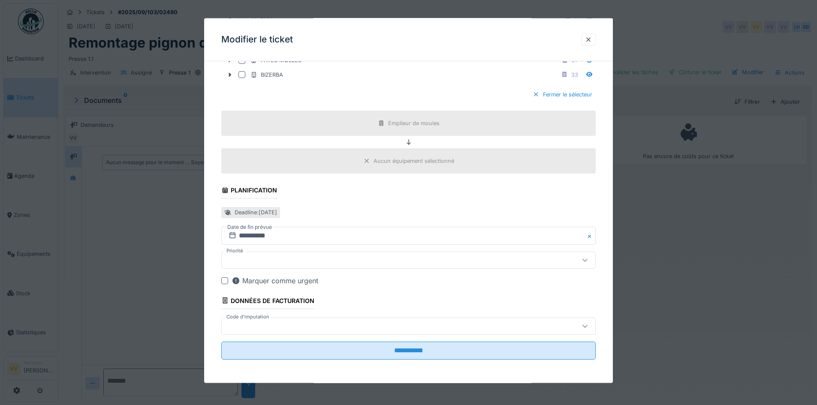
scroll to position [1120, 0]
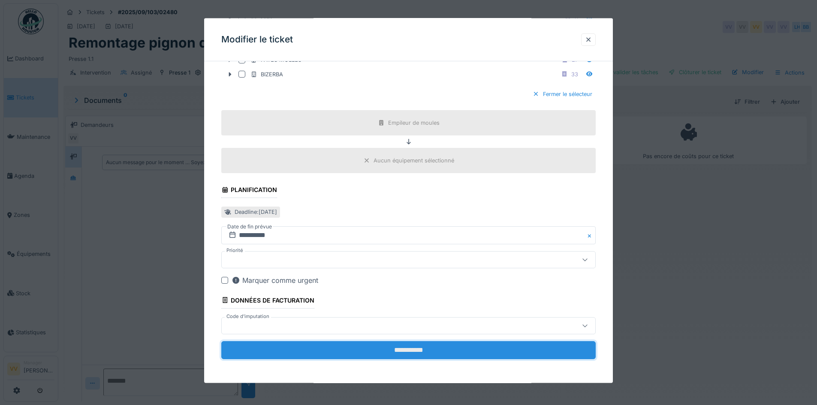
click at [414, 349] on input "**********" at bounding box center [408, 350] width 374 height 18
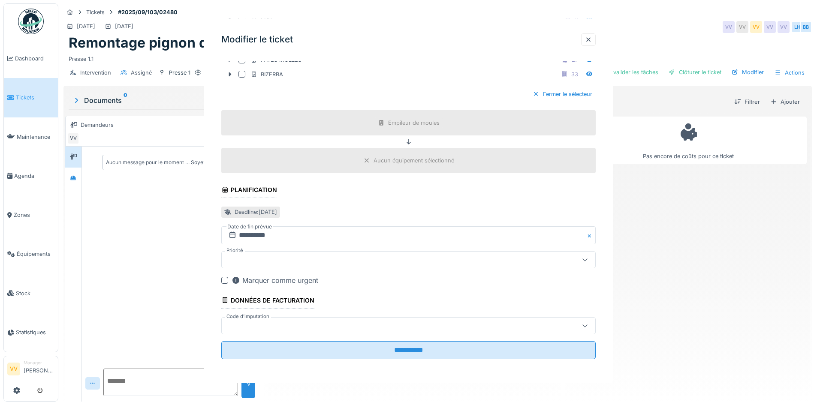
scroll to position [0, 0]
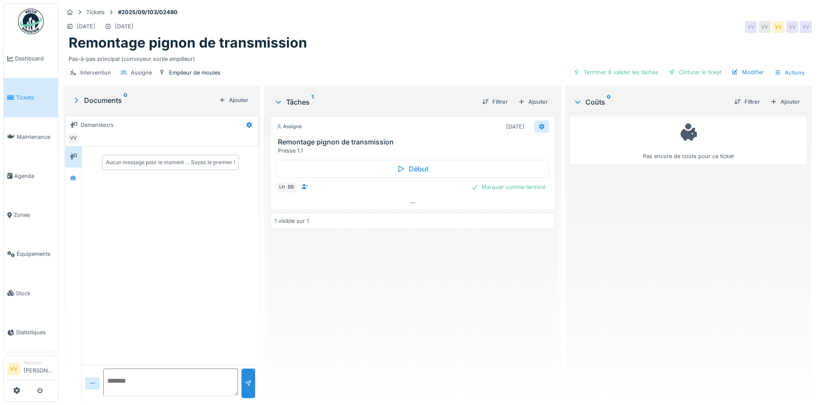
click at [539, 124] on icon at bounding box center [542, 127] width 6 height 6
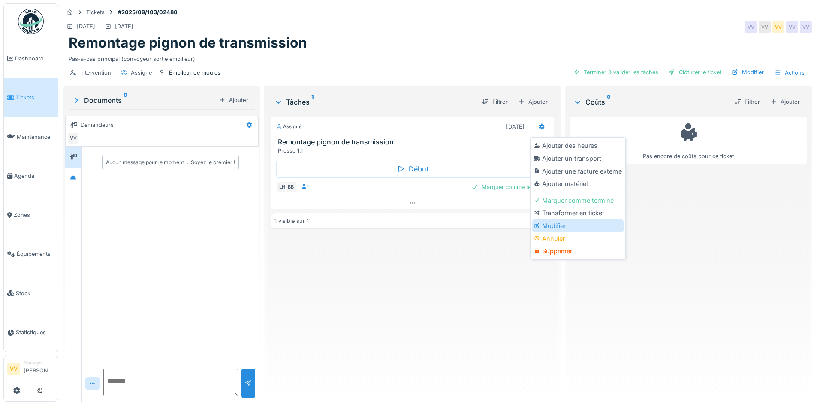
click at [554, 220] on div "Modifier" at bounding box center [577, 226] width 91 height 13
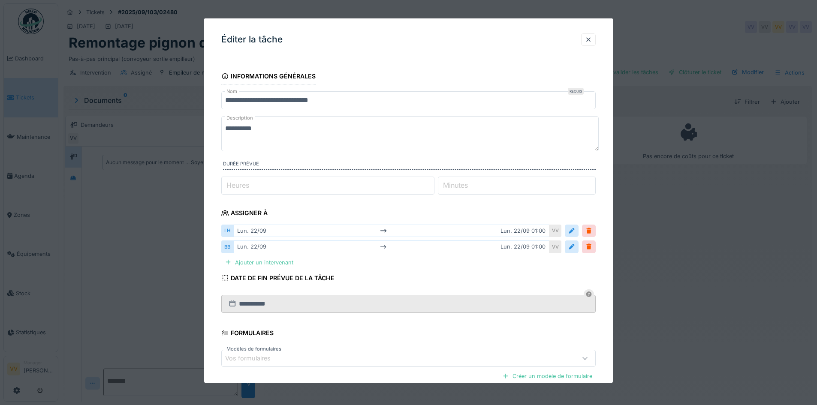
drag, startPoint x: 284, startPoint y: 128, endPoint x: 191, endPoint y: 130, distance: 93.1
click at [191, 130] on div "**********" at bounding box center [437, 202] width 759 height 405
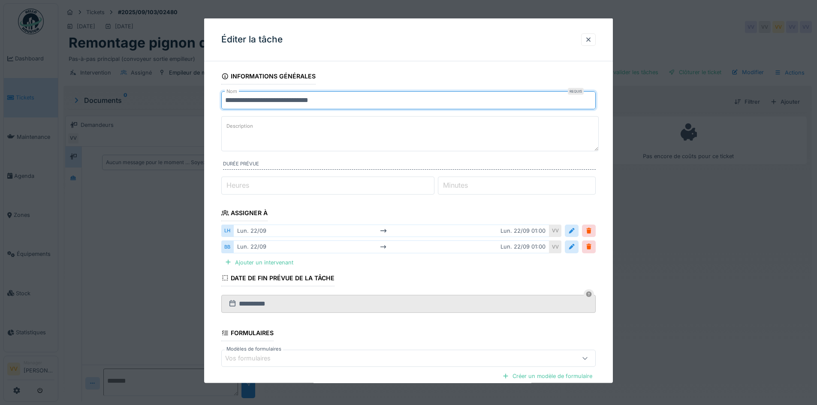
click at [229, 100] on input "**********" at bounding box center [408, 100] width 374 height 18
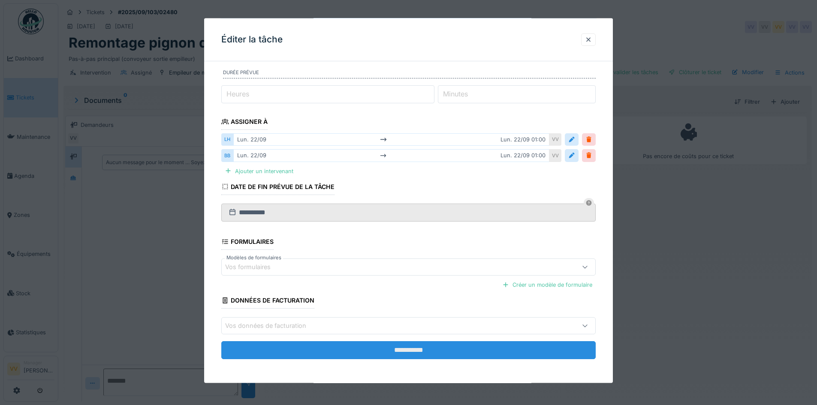
type input "**********"
click at [400, 354] on input "**********" at bounding box center [408, 350] width 374 height 18
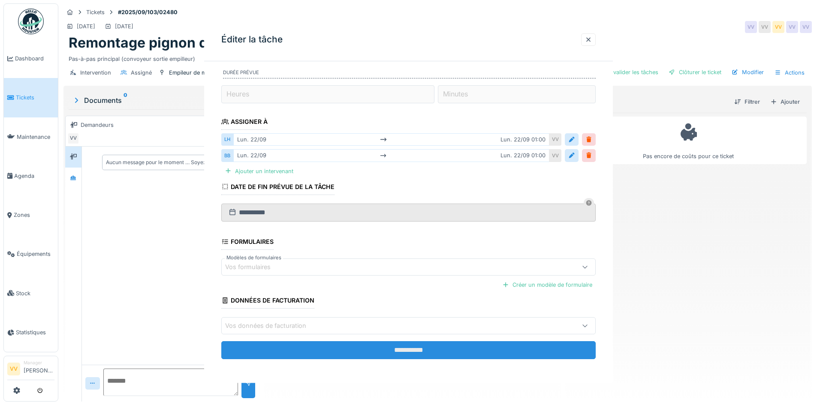
scroll to position [0, 0]
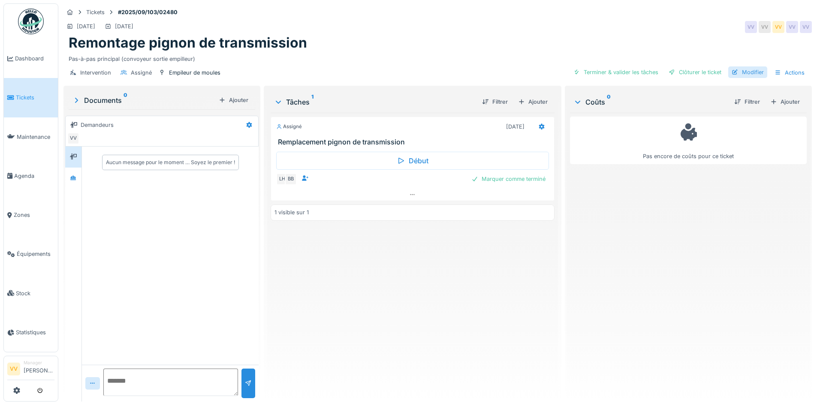
click at [740, 67] on div "Modifier" at bounding box center [747, 72] width 39 height 12
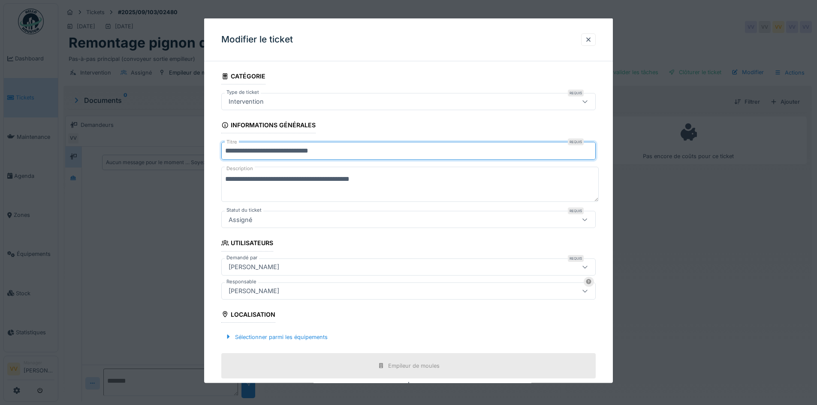
drag, startPoint x: 262, startPoint y: 148, endPoint x: 163, endPoint y: 150, distance: 99.1
click at [154, 153] on div "**********" at bounding box center [437, 202] width 759 height 405
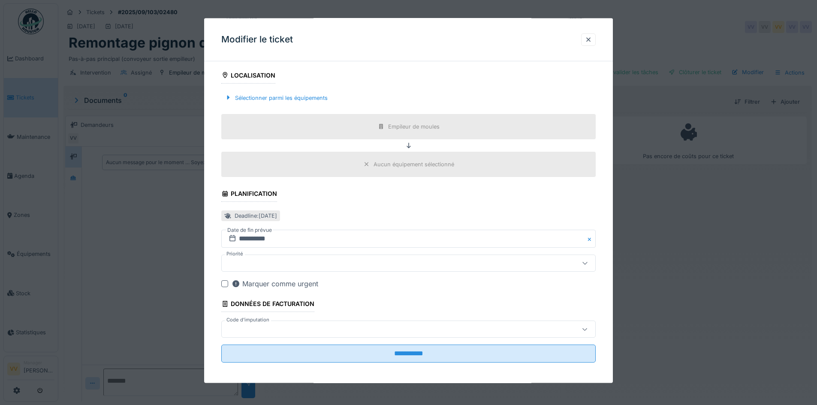
scroll to position [243, 0]
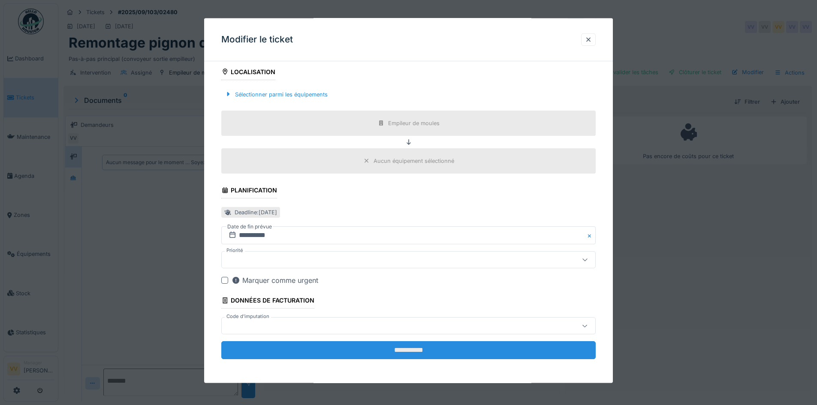
type input "**********"
click at [481, 354] on input "**********" at bounding box center [408, 350] width 374 height 18
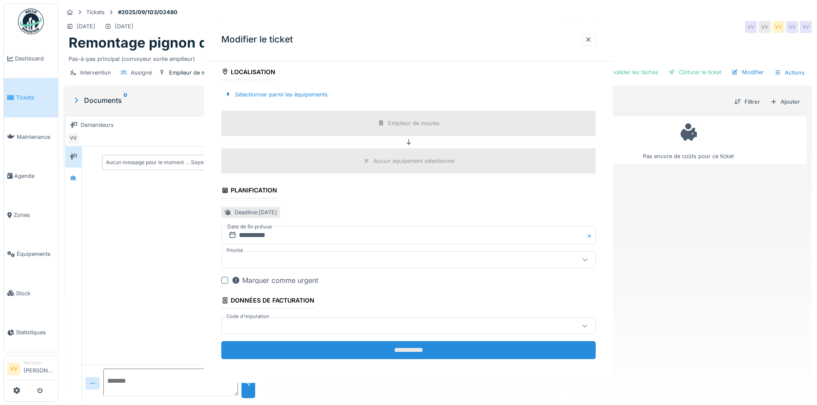
scroll to position [0, 0]
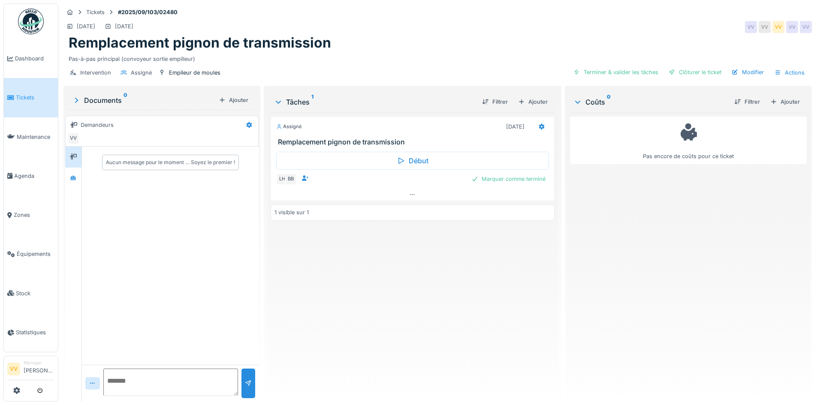
click at [24, 101] on link "Tickets" at bounding box center [31, 97] width 54 height 39
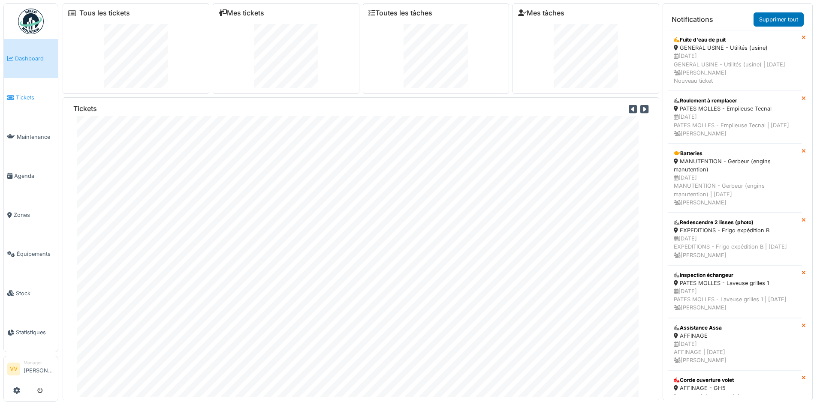
click at [27, 98] on span "Tickets" at bounding box center [35, 97] width 39 height 8
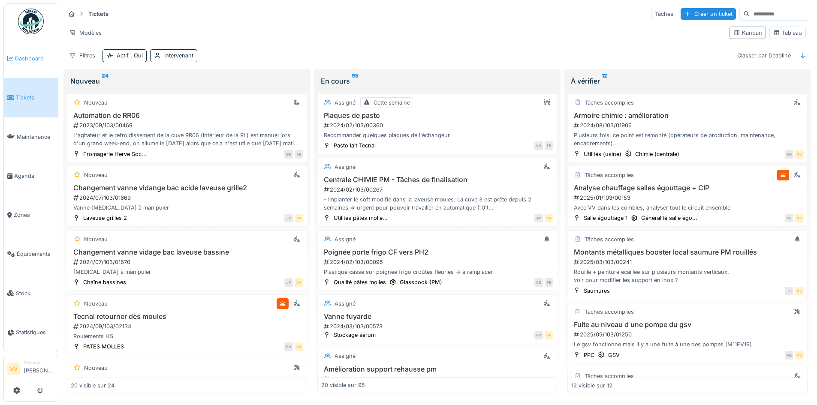
click at [26, 64] on link "Dashboard" at bounding box center [31, 58] width 54 height 39
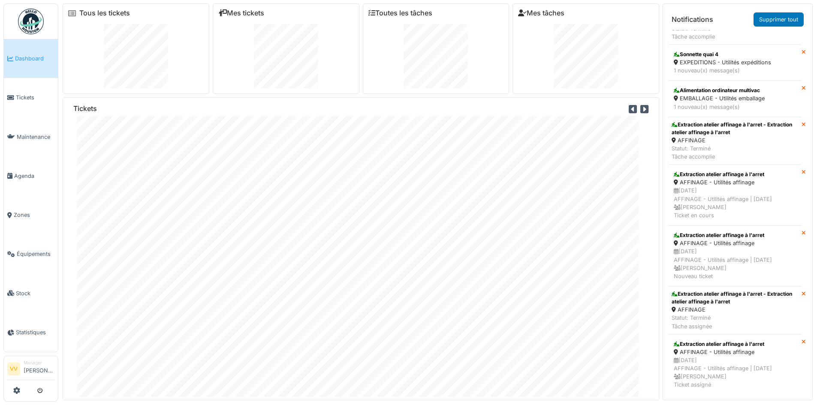
scroll to position [2637, 0]
click at [44, 104] on link "Tickets" at bounding box center [31, 97] width 54 height 39
